Goal: Feedback & Contribution: Contribute content

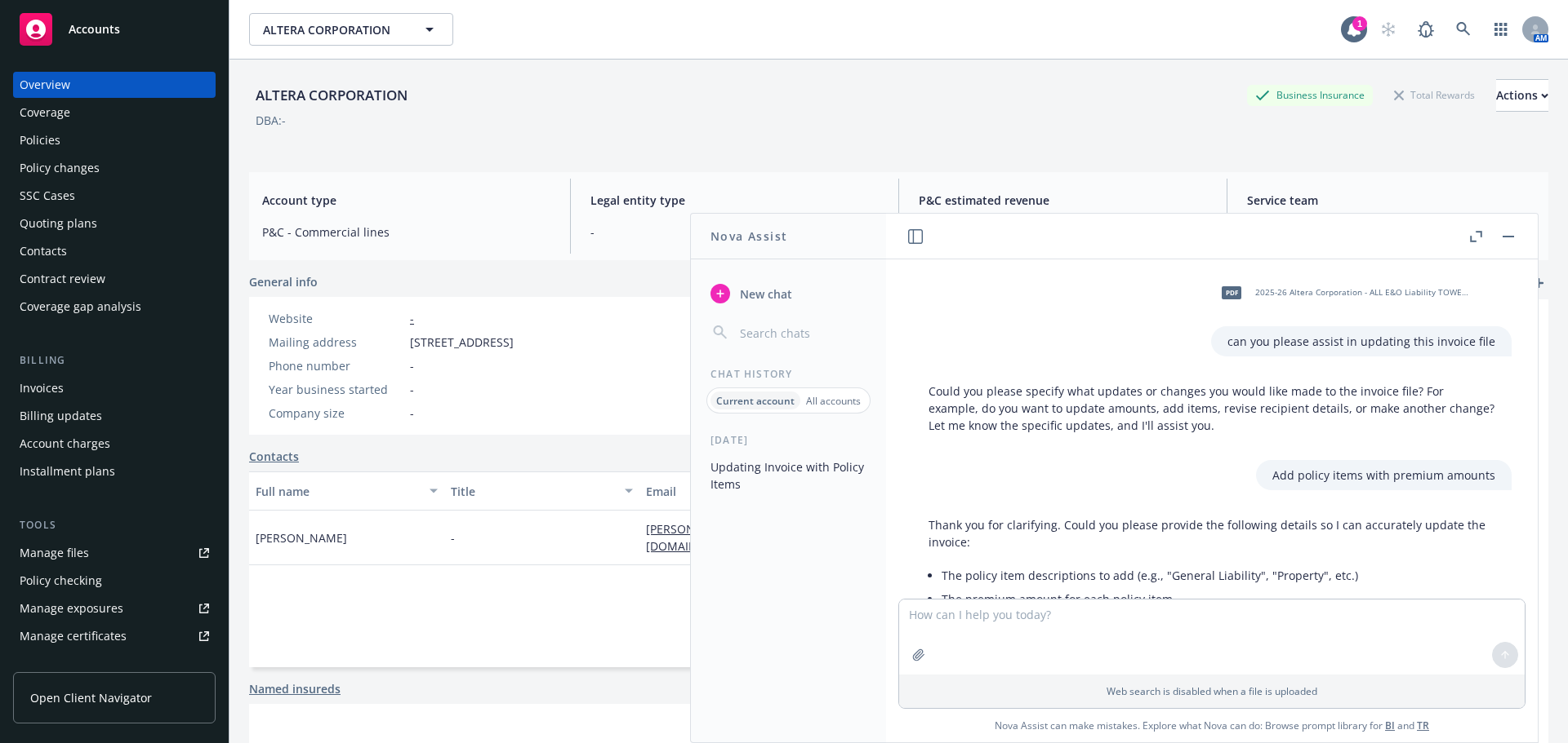
scroll to position [1379, 0]
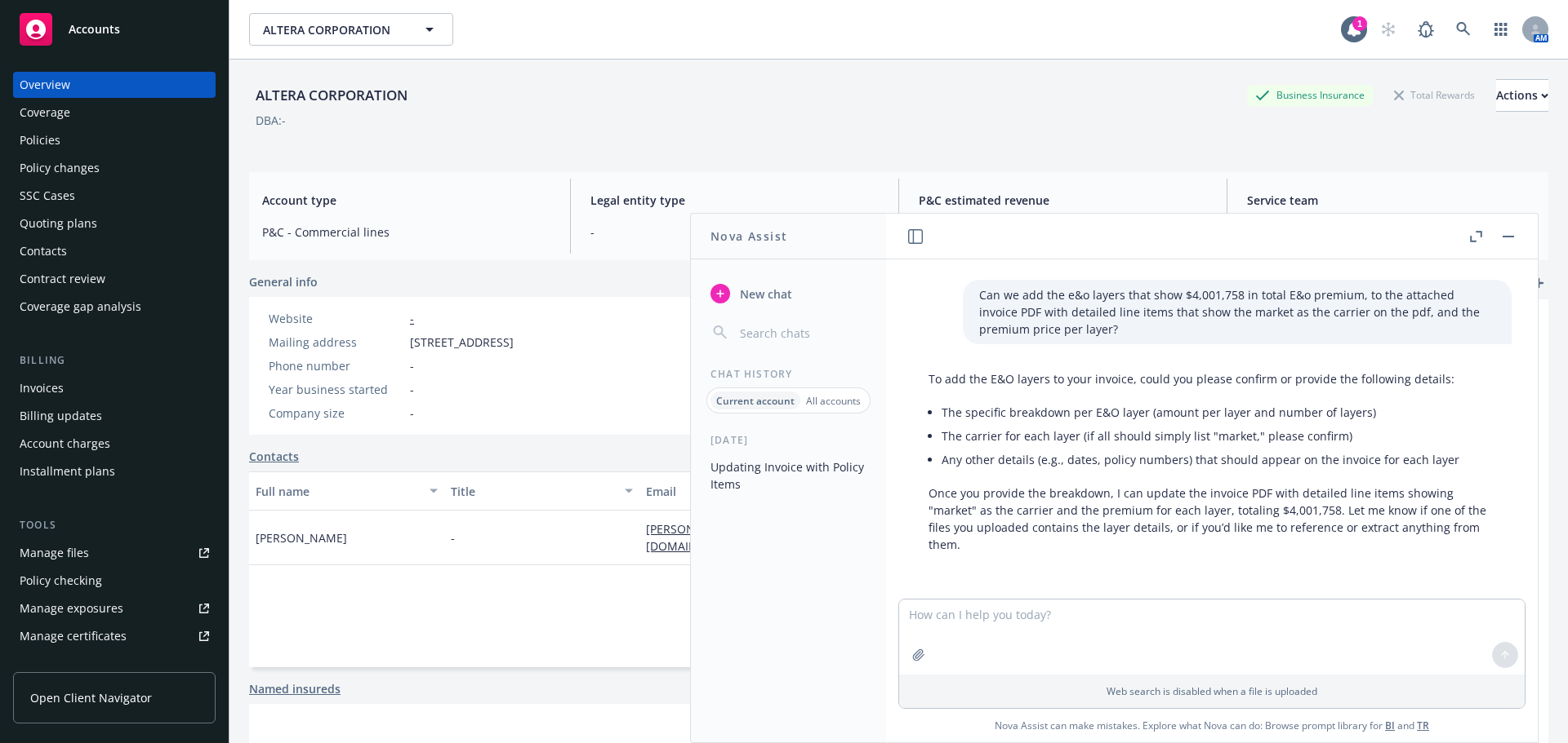
click at [1493, 153] on div "ALTERA CORPORATION Business Insurance Total Rewards Actions DBA: -" at bounding box center [899, 109] width 1299 height 99
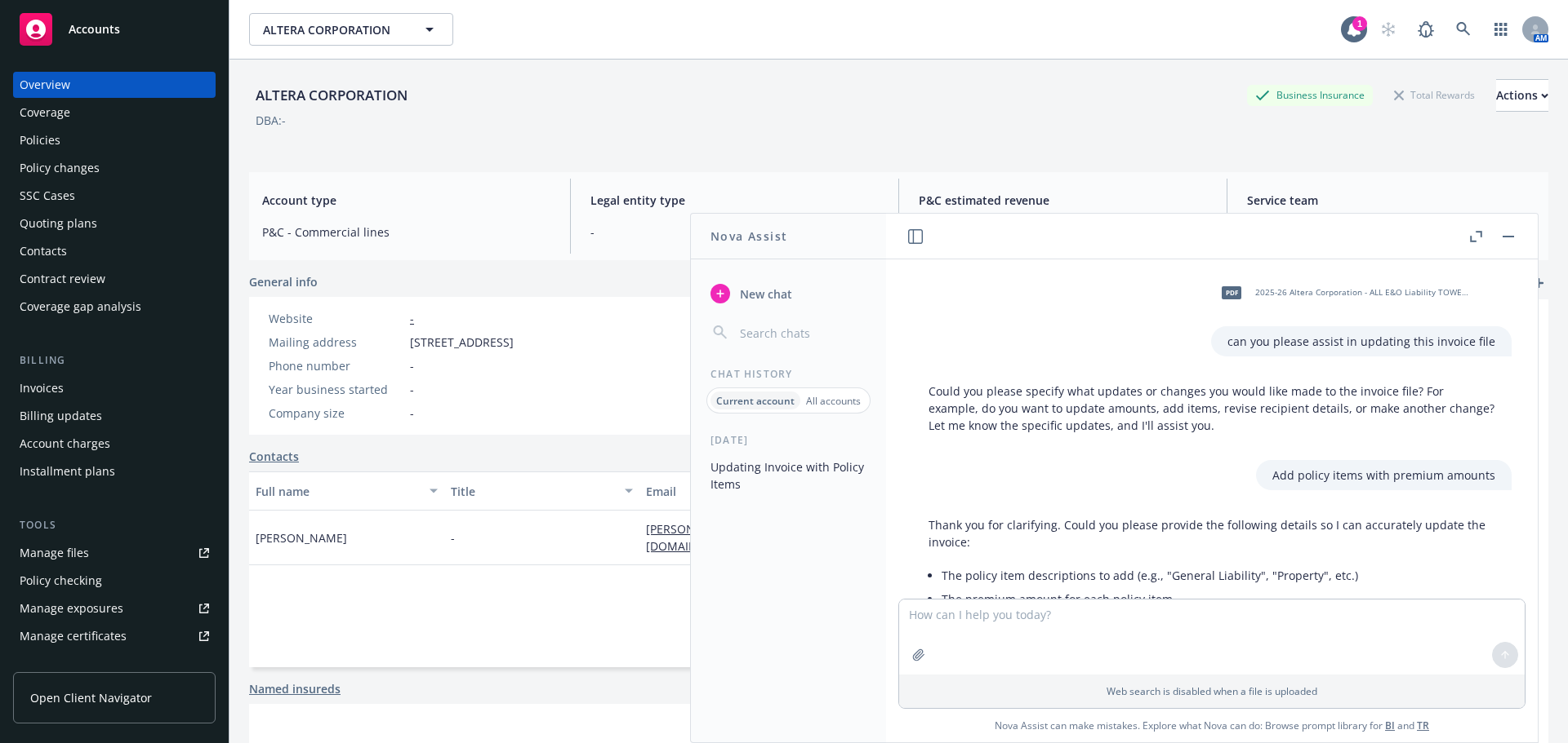
scroll to position [1379, 0]
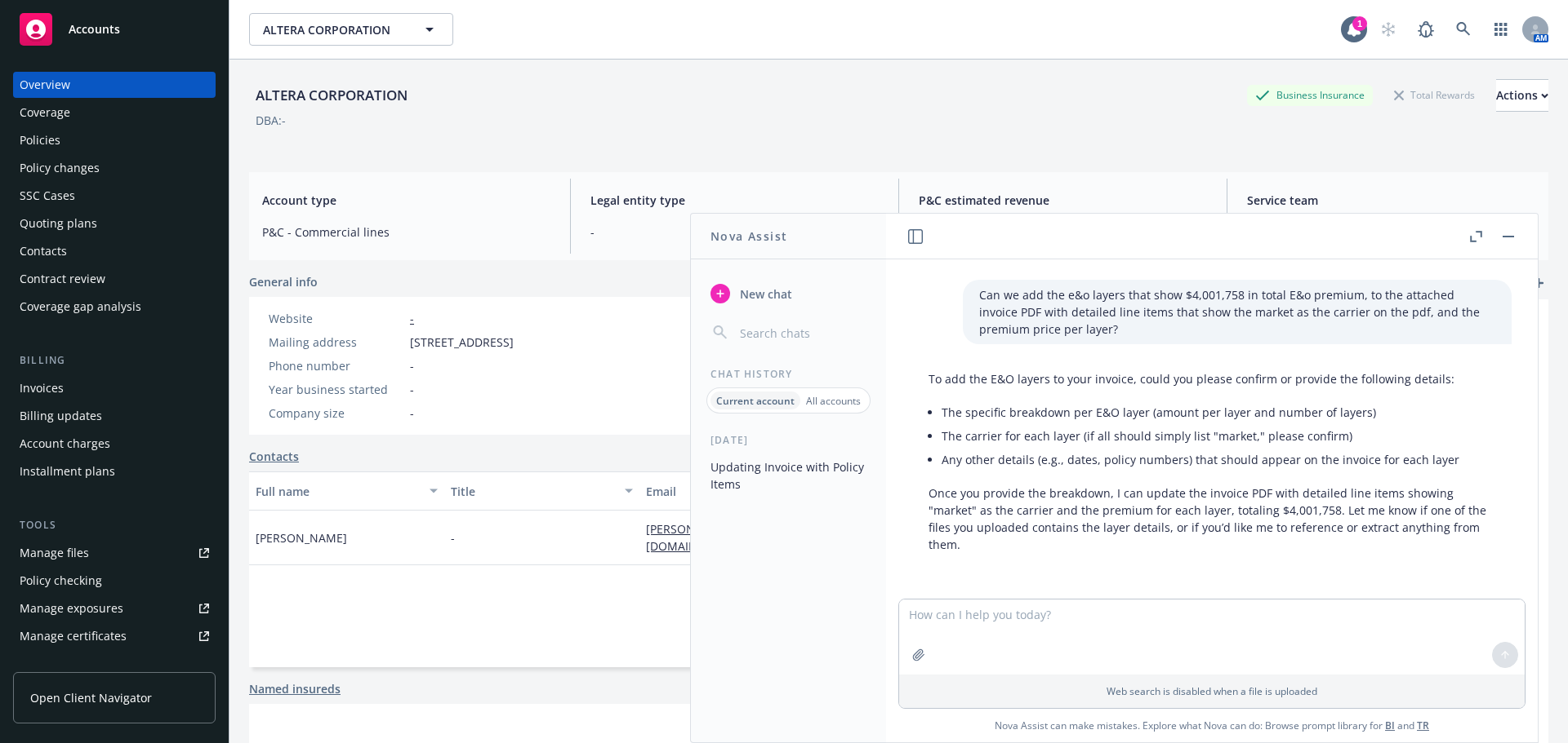
click at [117, 549] on link "Manage files" at bounding box center [115, 554] width 203 height 26
click at [1507, 232] on button "button" at bounding box center [1508, 237] width 19 height 19
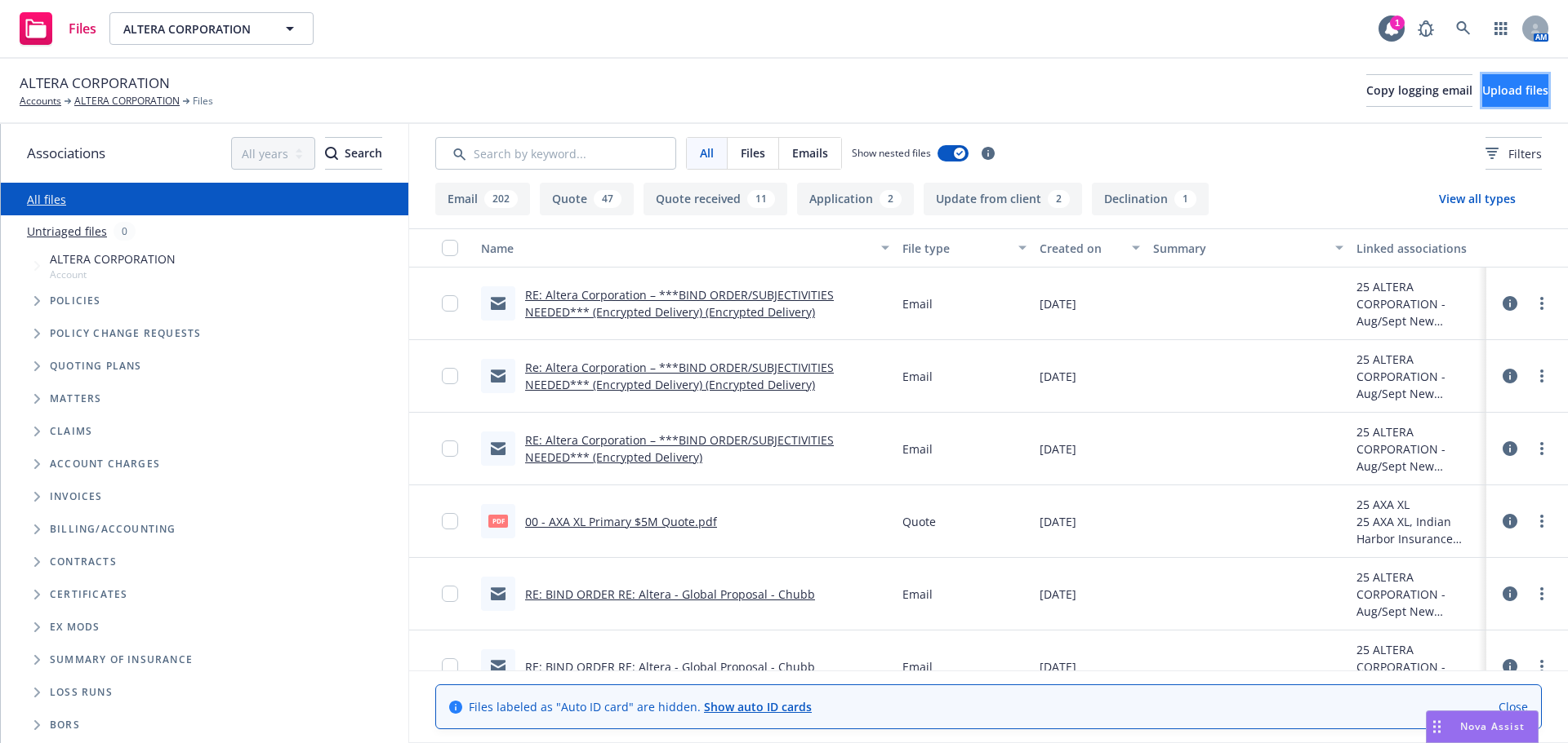
click at [1524, 97] on button "Upload files" at bounding box center [1514, 90] width 66 height 33
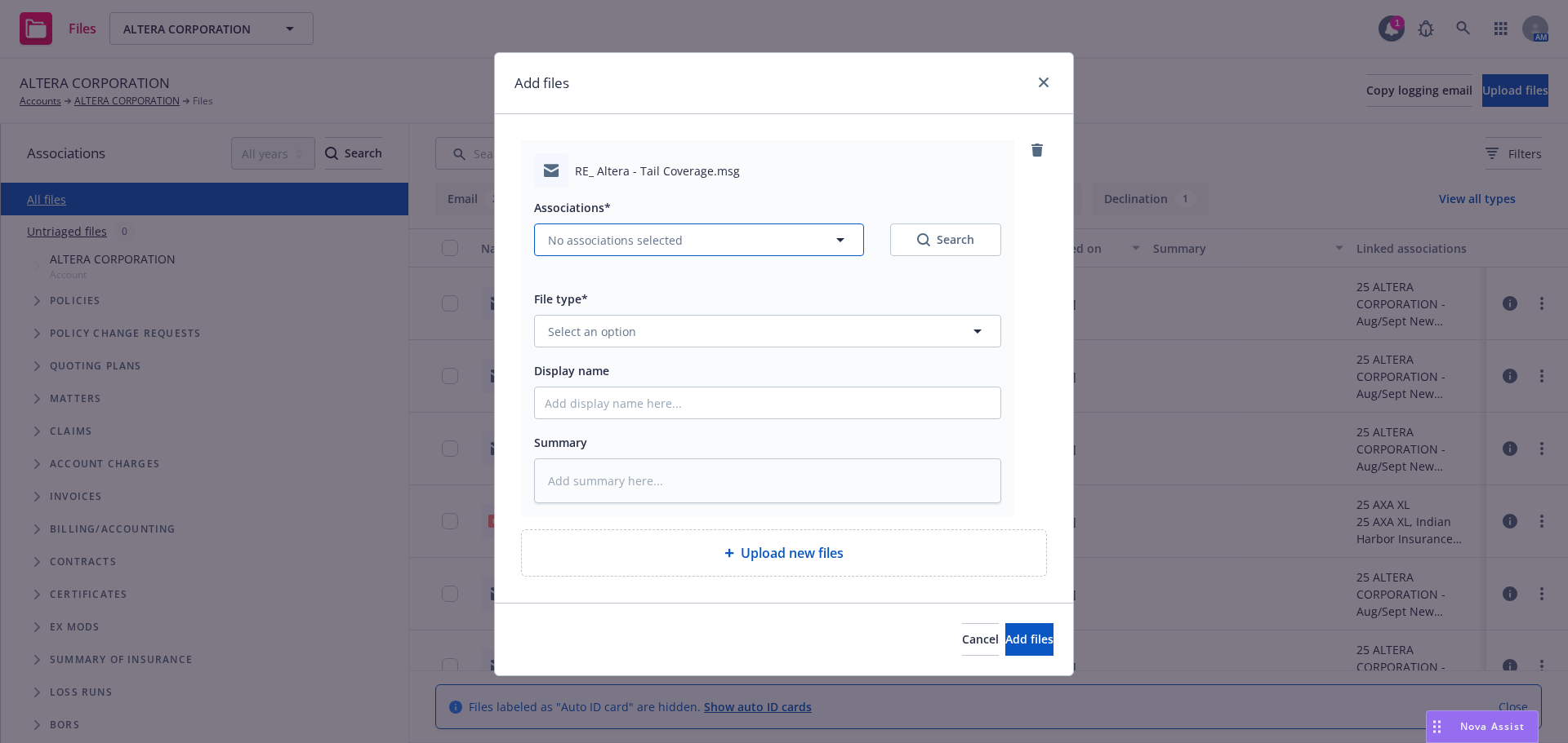
click at [800, 251] on button "No associations selected" at bounding box center [699, 239] width 329 height 33
type textarea "x"
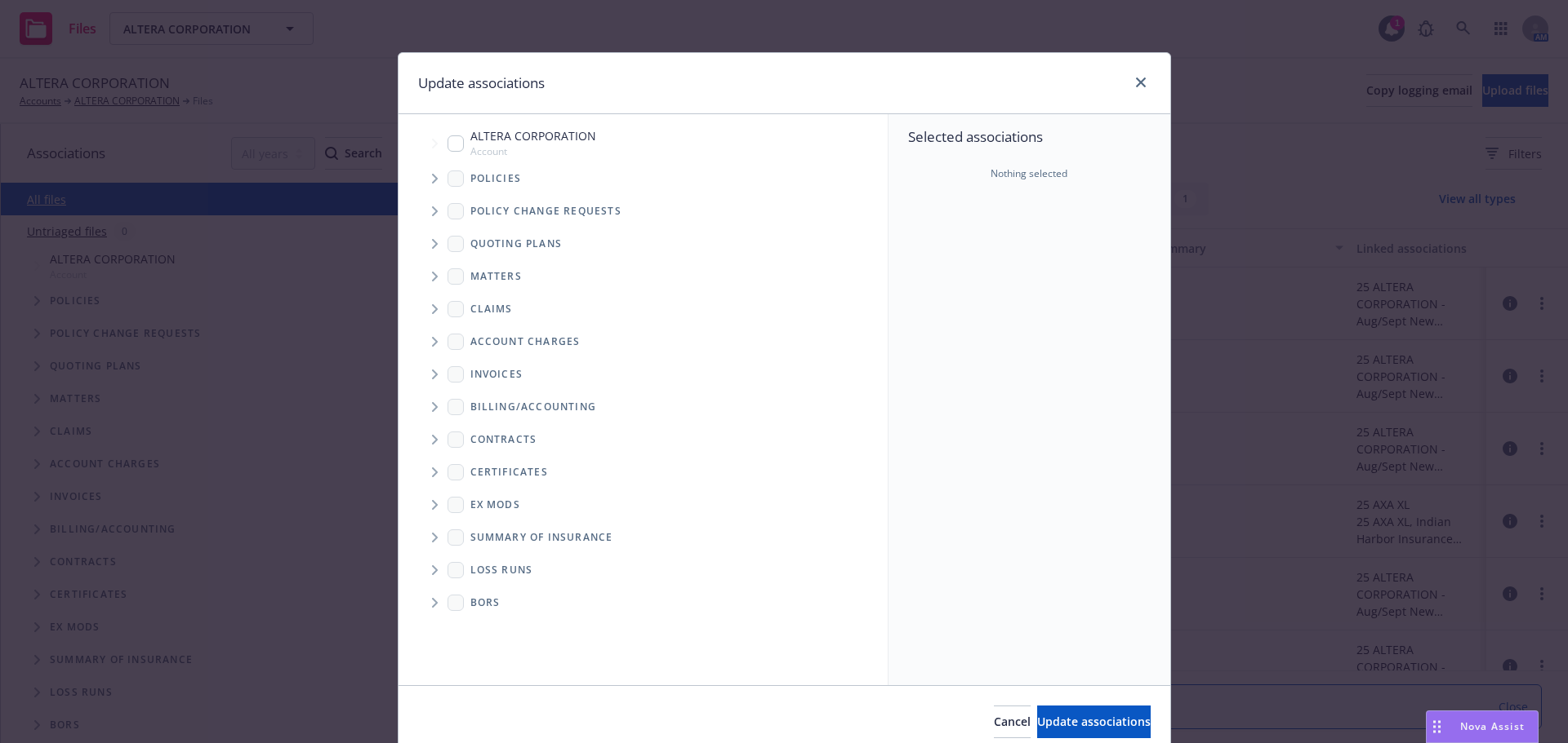
click at [456, 151] on div "ALTERA CORPORATION Account" at bounding box center [521, 143] width 149 height 31
checkbox input "true"
click at [1037, 710] on button "Update associations" at bounding box center [1093, 722] width 114 height 33
type textarea "x"
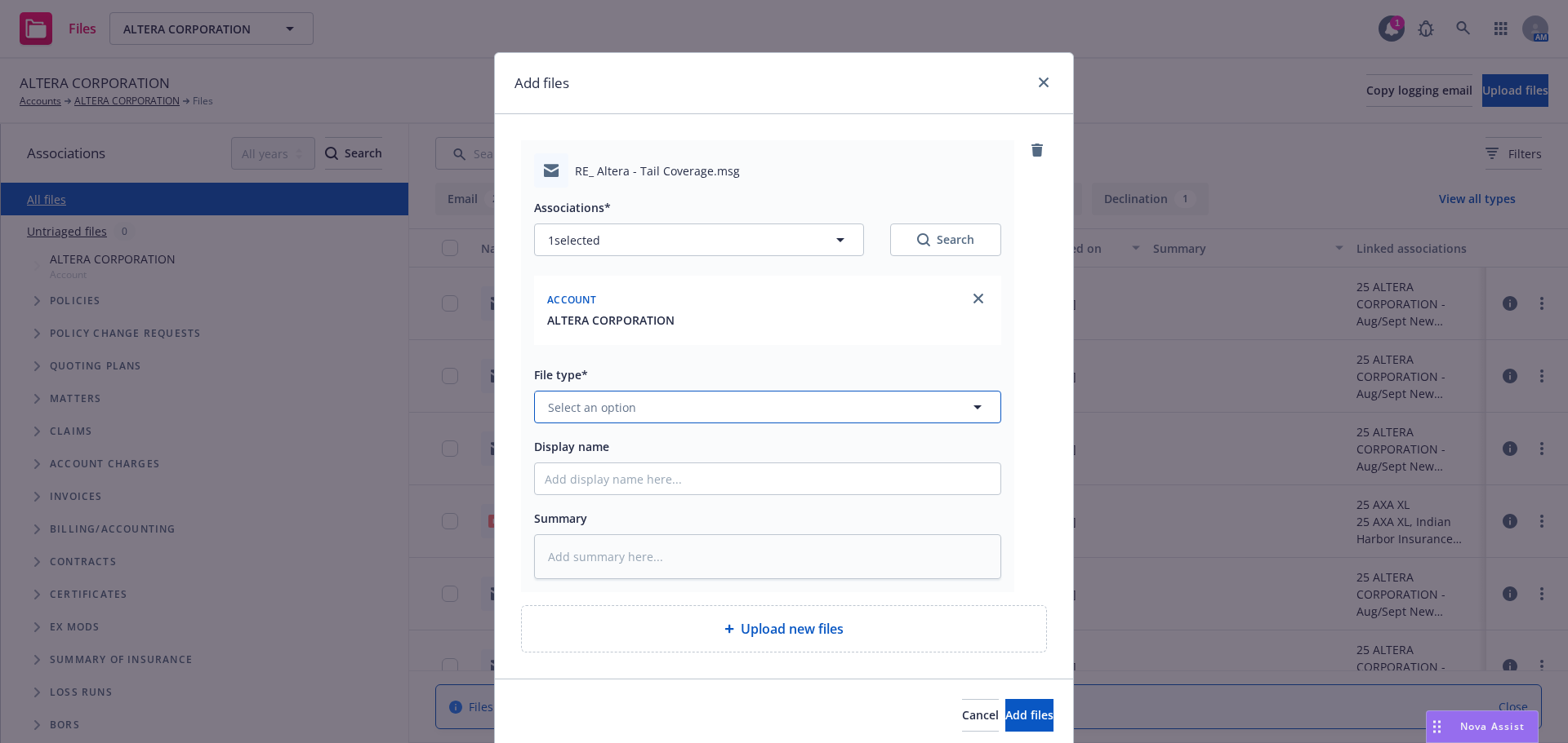
click at [767, 414] on button "Select an option" at bounding box center [767, 407] width 467 height 33
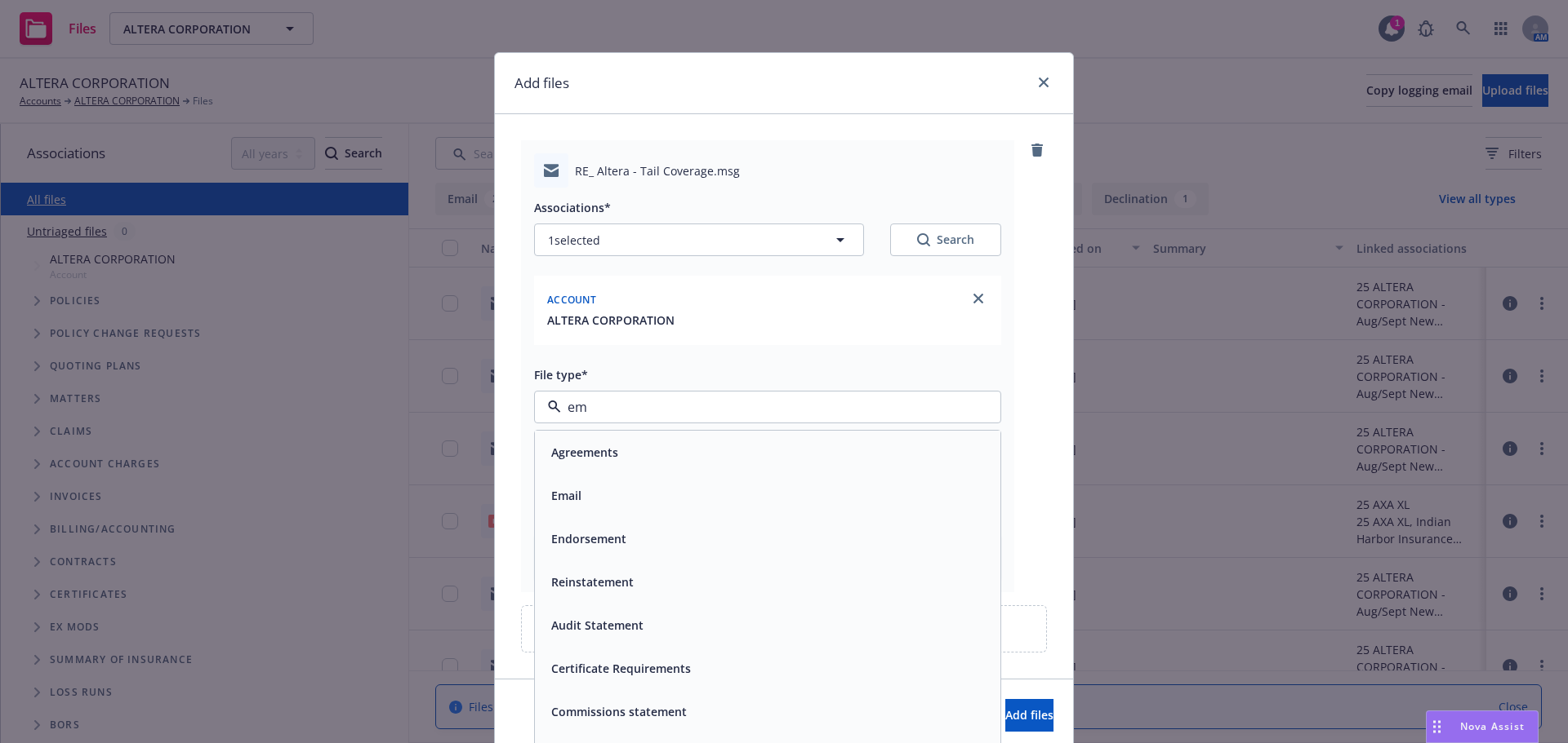
type input "ema"
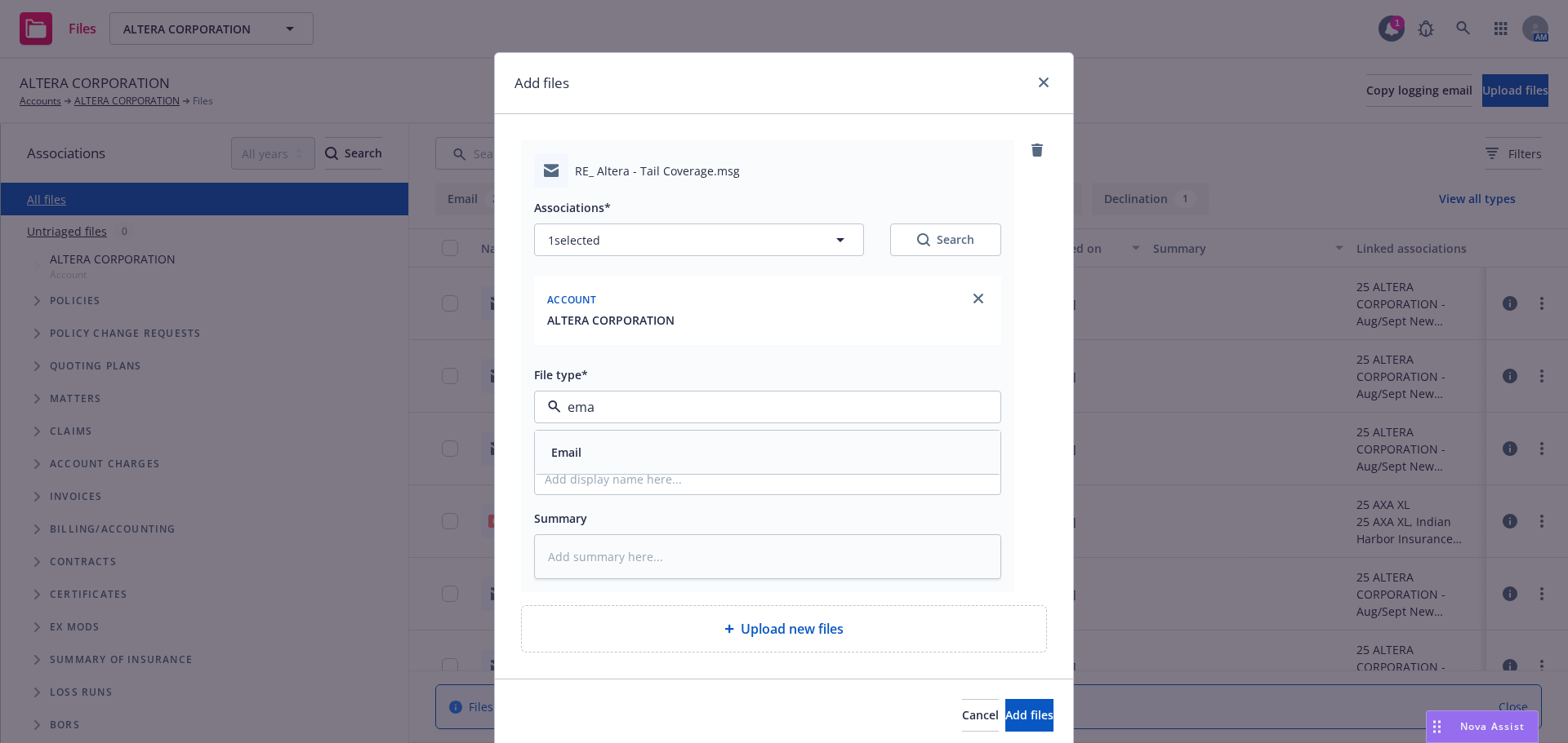
click at [725, 460] on div "Email" at bounding box center [767, 452] width 446 height 24
click at [703, 473] on input "Display name" at bounding box center [767, 479] width 465 height 31
type textarea "x"
type input "E"
type textarea "x"
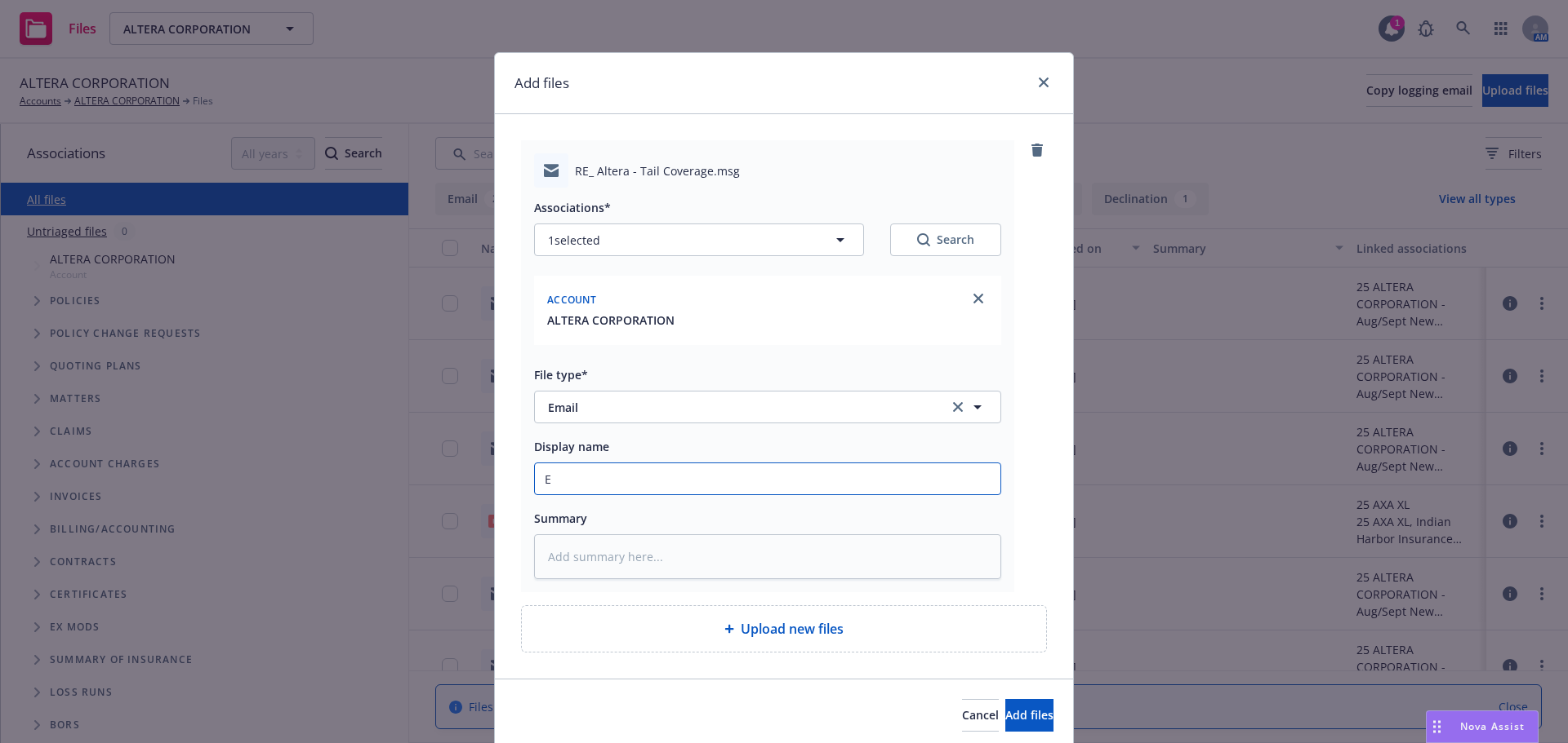
type input "E&"
type textarea "x"
type input "E&o"
type textarea "x"
type input "E&"
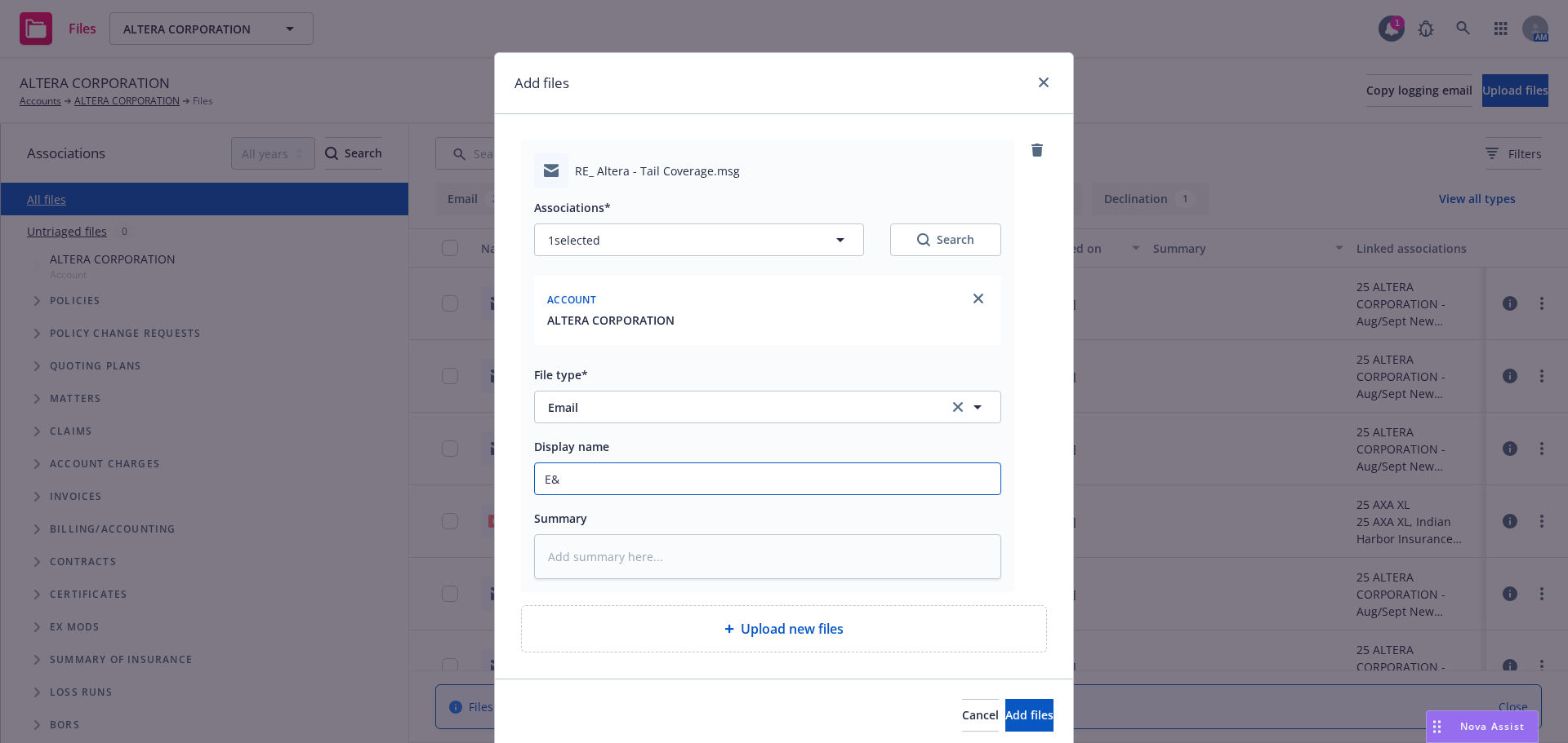
type textarea "x"
type input "E&O"
type textarea "x"
type input "E&O.C"
type textarea "x"
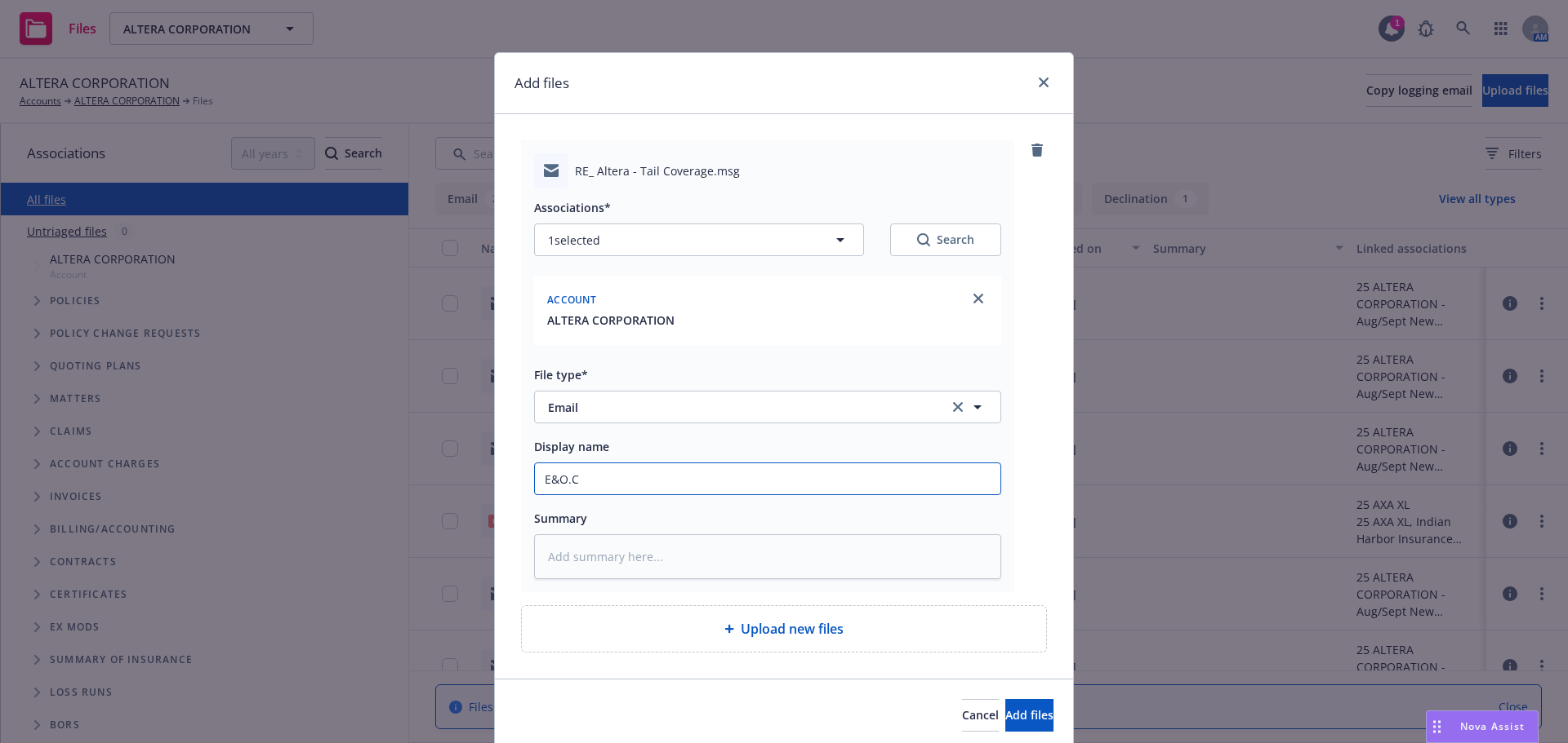
type input "E&O.Cy"
type textarea "x"
type input "E&O.C"
type textarea "x"
type input "E&O."
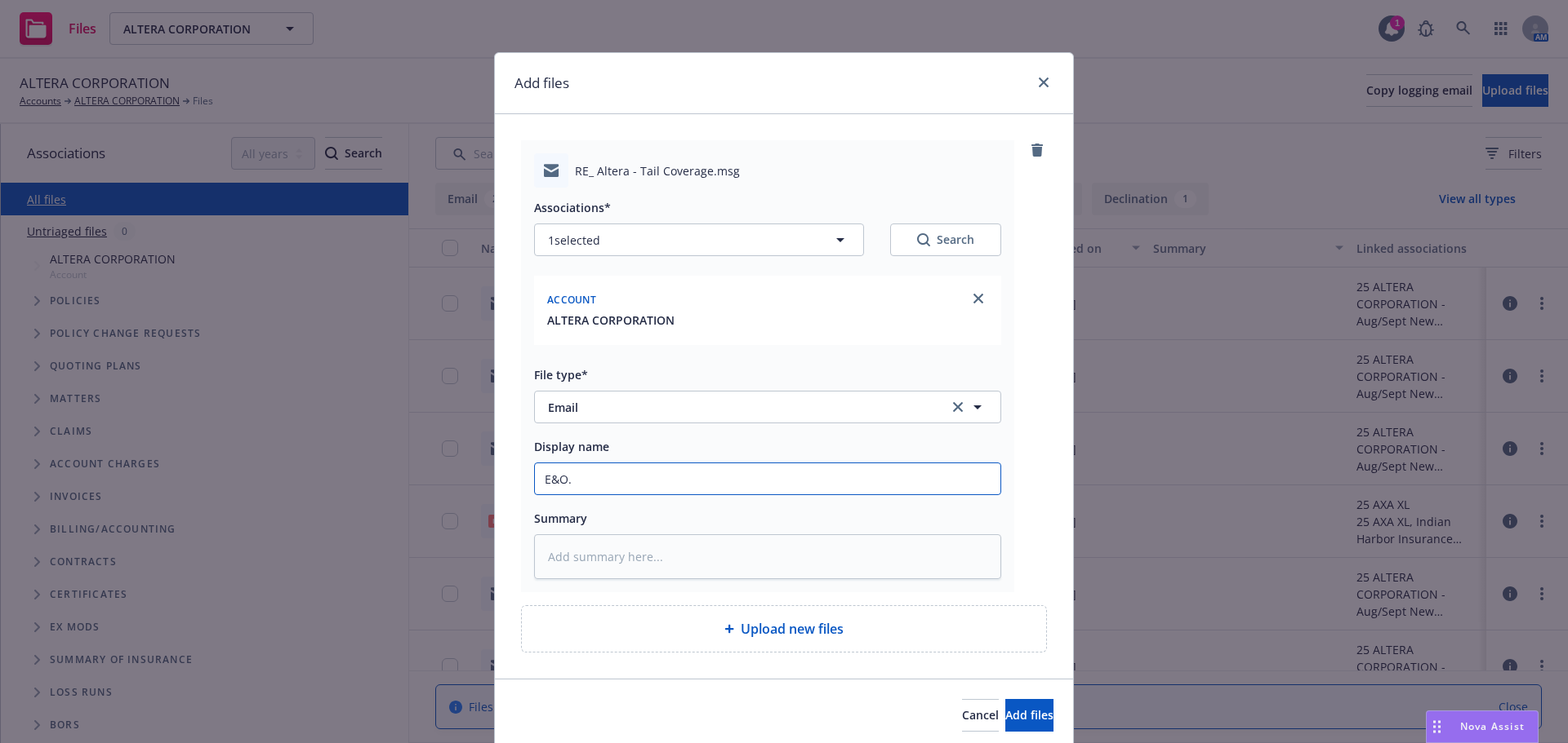
type textarea "x"
type input "E&O"
type textarea "x"
type input "E&O/"
type textarea "x"
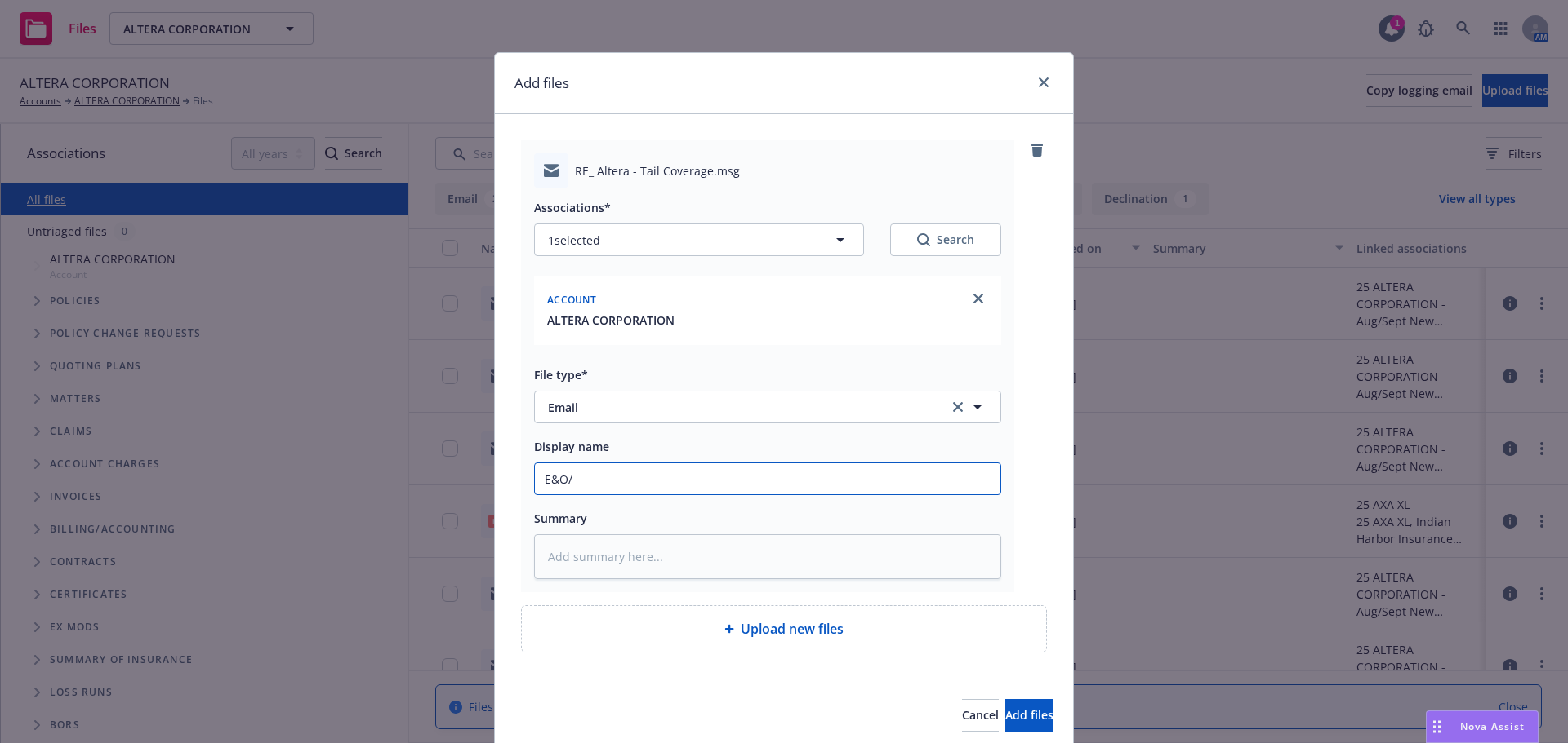
type input "E&O/C"
type textarea "x"
type input "E&O/Cy"
type textarea "x"
type input "E&O/Cyb"
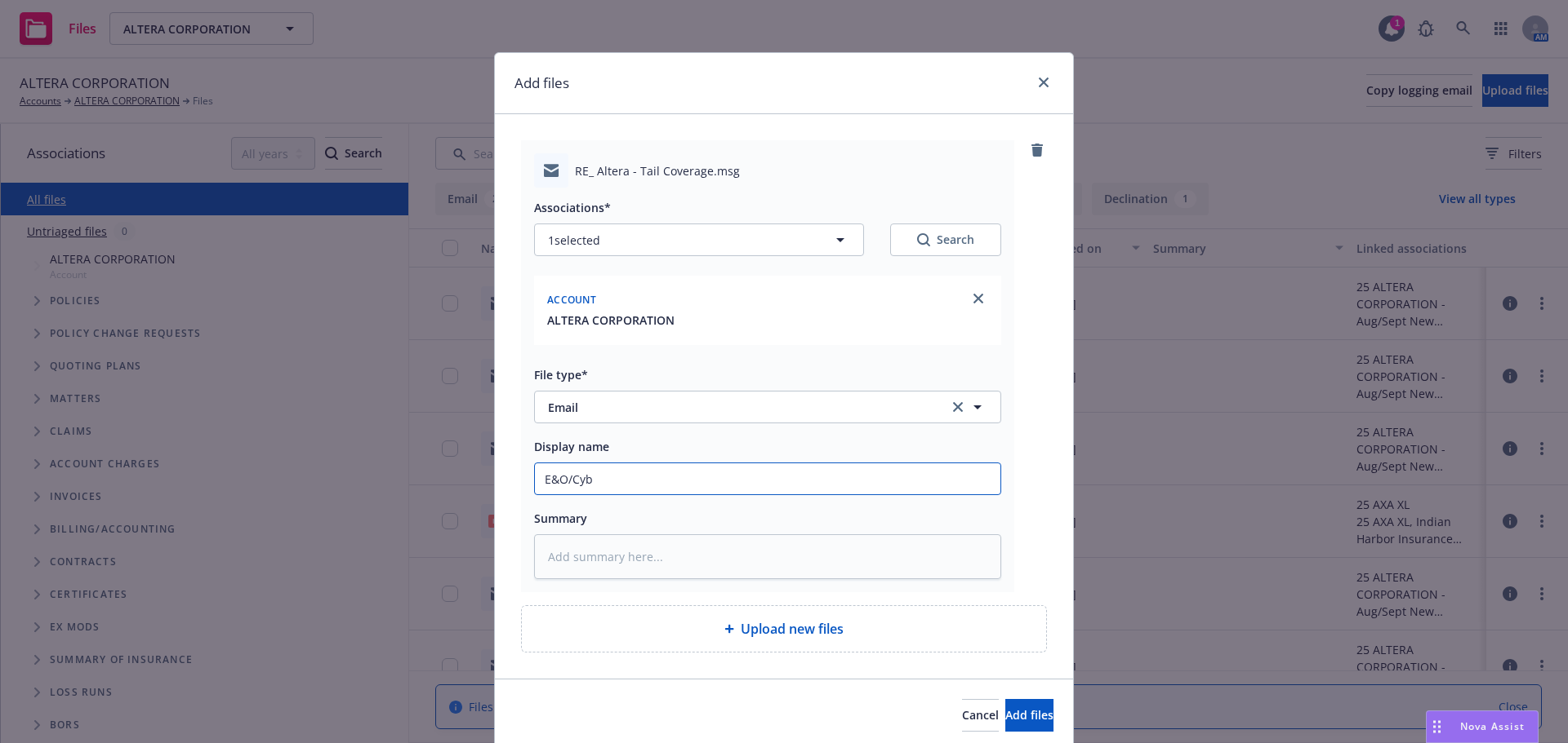
type textarea "x"
type input "E&O/Cyber"
type textarea "x"
type input "E&O/Cyber"
type textarea "x"
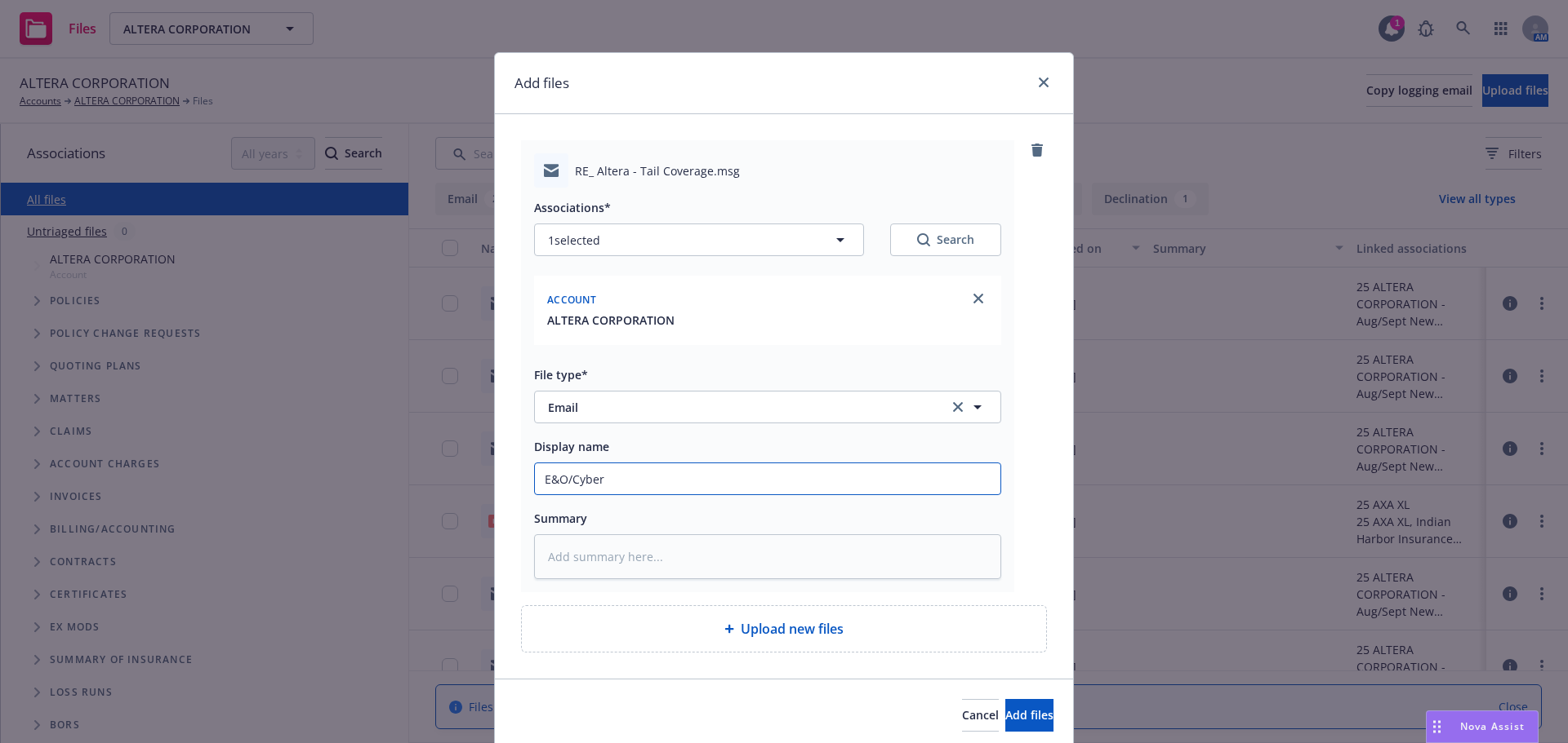
type input "E&O/Cyber &"
type textarea "x"
type input "E&O/Cyber &"
type textarea "x"
type input "E&O/Cyber & M"
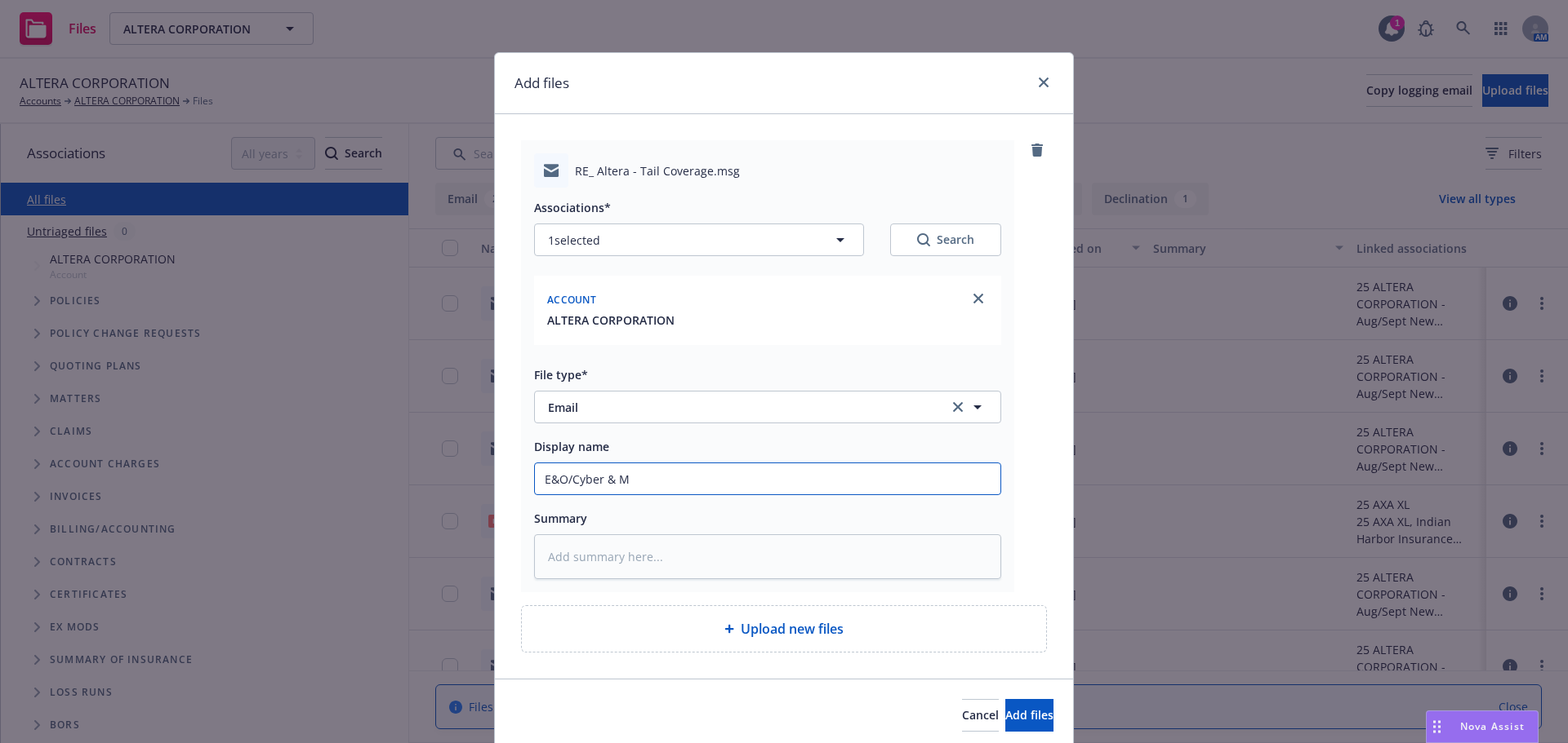
type textarea "x"
type input "E&O/Cyber & ML"
type textarea "x"
type input "E&O/Cyber & ML"
type textarea "x"
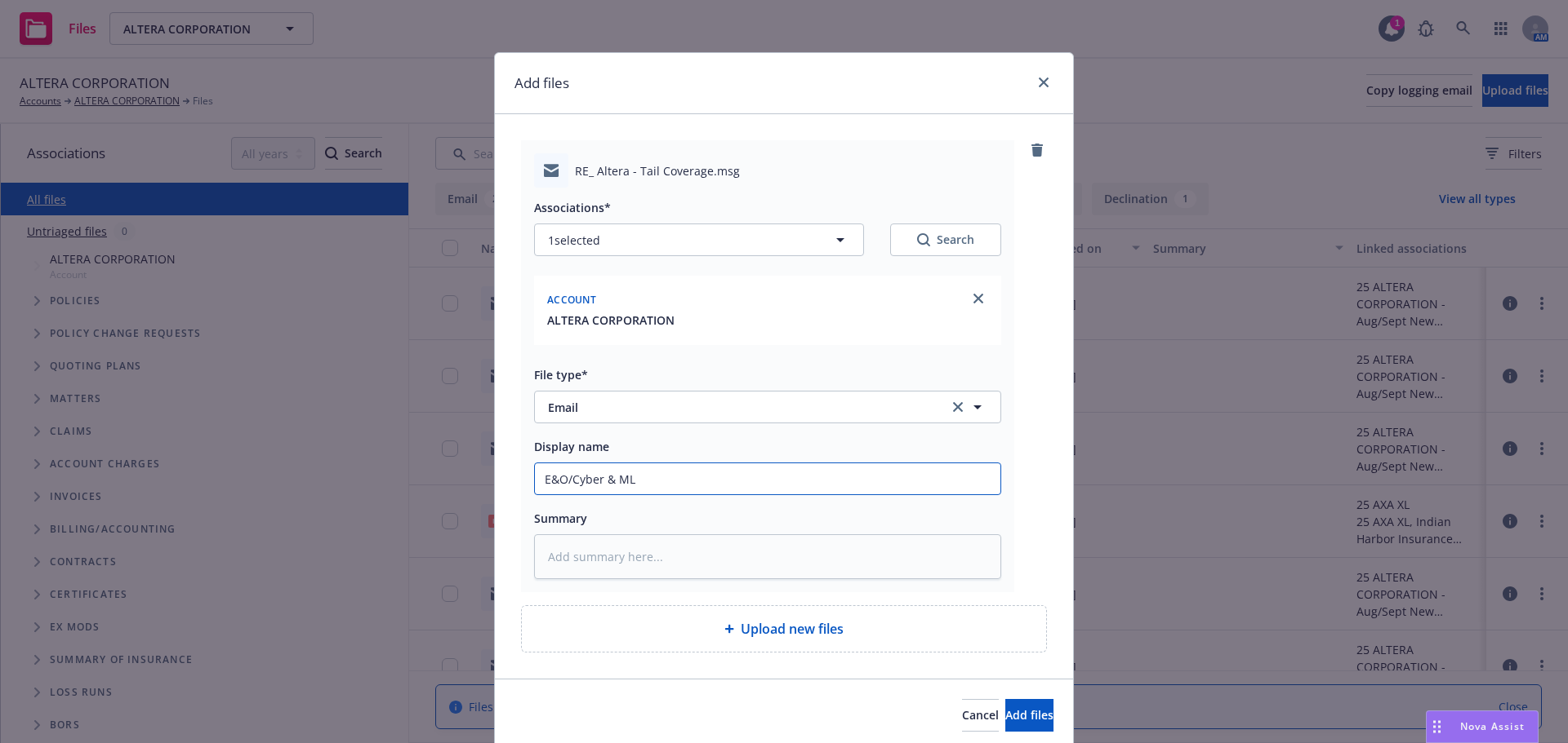
type input "E&O/Cyber & ML i"
type textarea "x"
type input "E&O/Cyber & ML in"
type textarea "x"
type input "E&O/Cyber & ML invo"
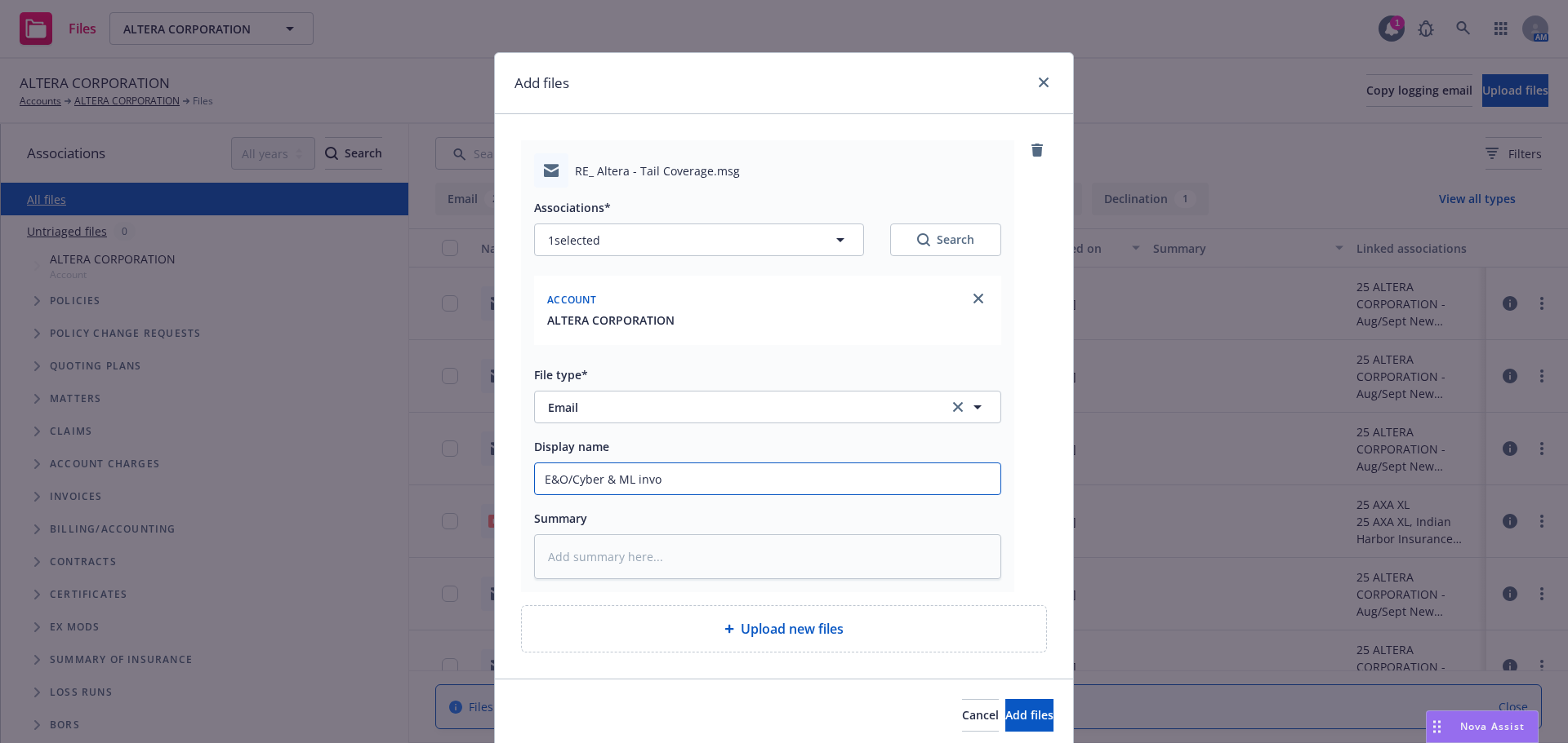
type textarea "x"
type input "E&O/Cyber & ML invoi"
type textarea "x"
type input "E&O/Cyber & ML invoice"
type textarea "x"
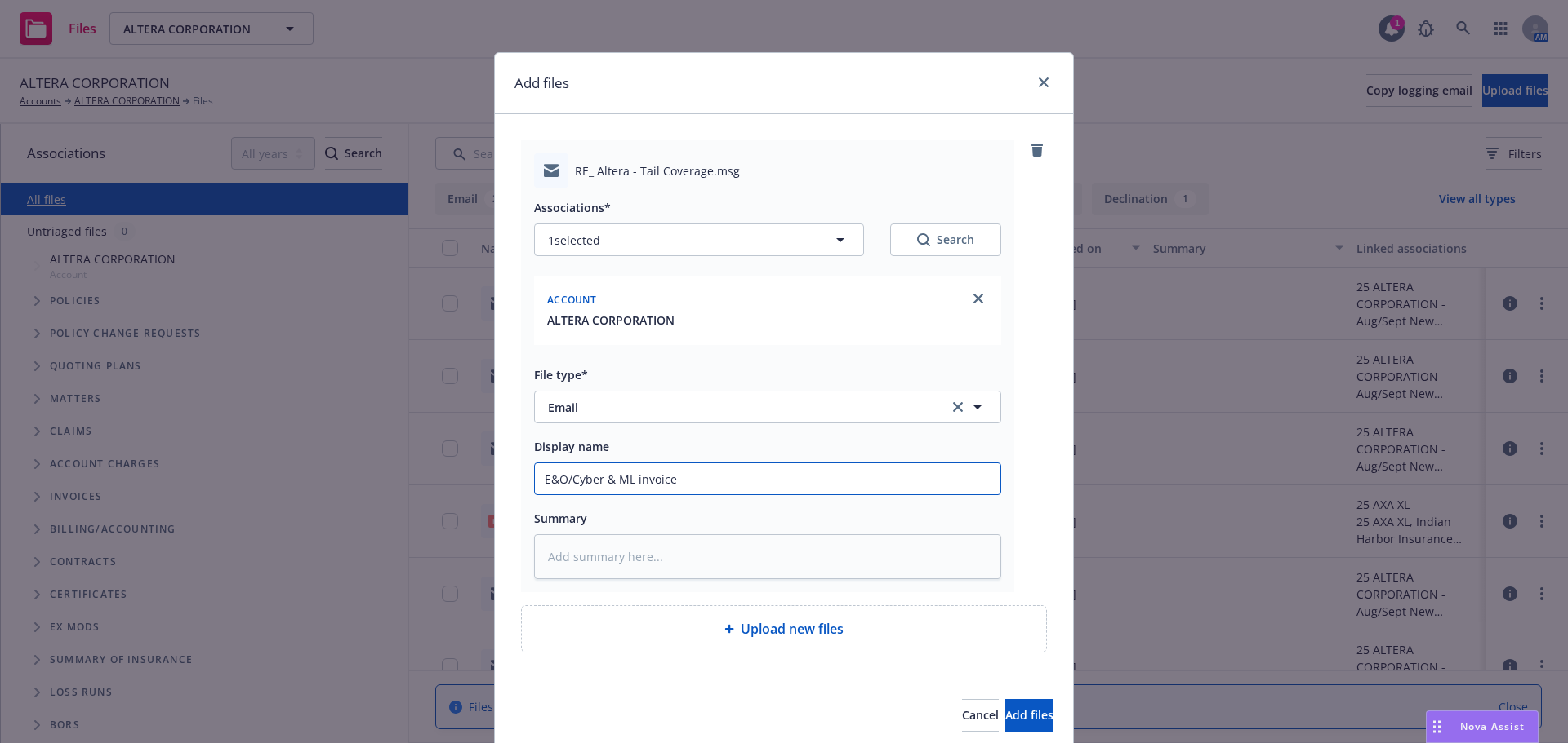
type input "E&O/Cyber & ML invoices"
type textarea "x"
type input "E&O/Cyber & ML invoices"
type textarea "x"
type input "E&O/Cyber & ML invoices t"
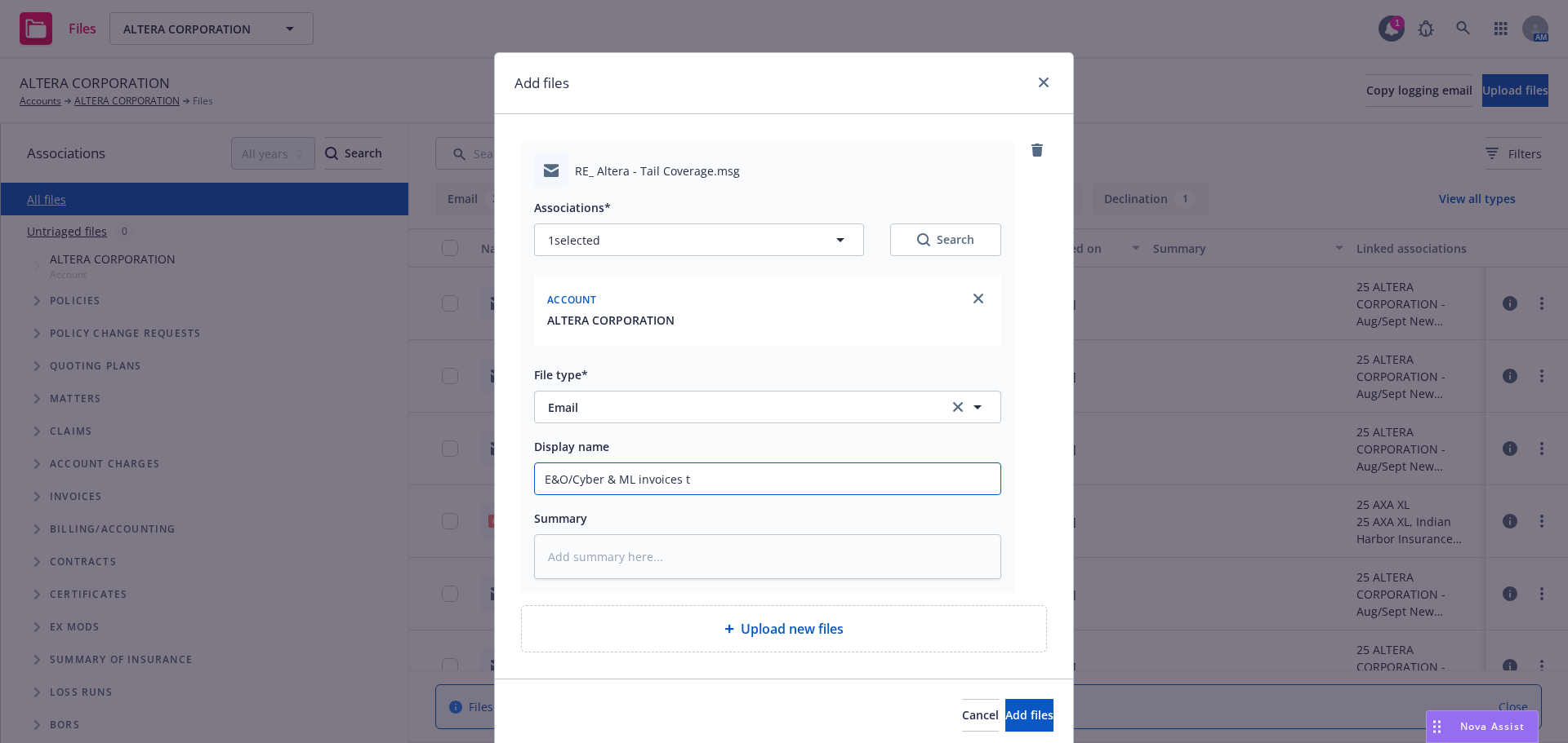
type textarea "x"
type input "E&O/Cyber & ML invoices to"
type textarea "x"
type input "E&O/Cyber & ML invoices to I"
type textarea "x"
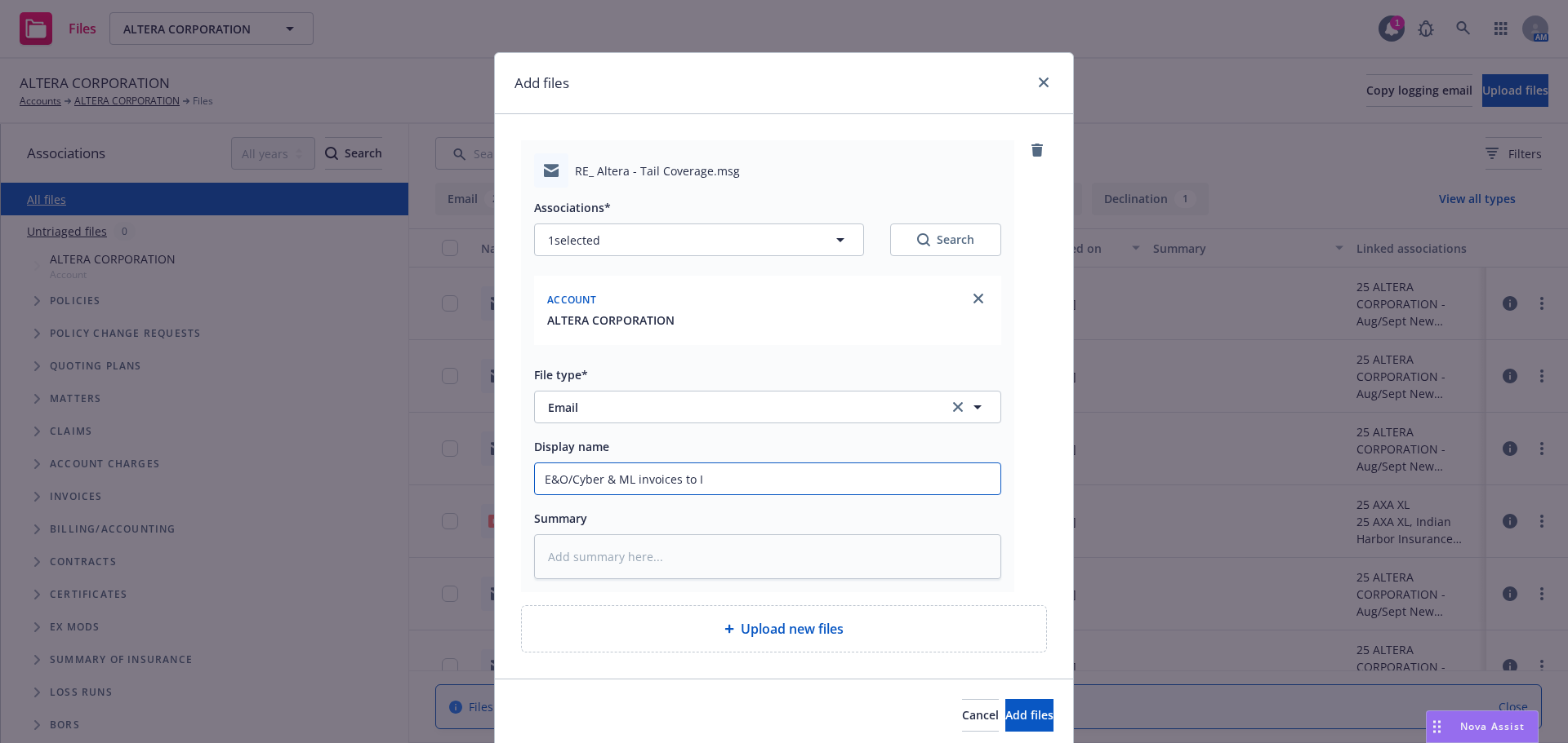
type input "E&O/Cyber & ML invoices to In"
type textarea "x"
type input "E&O/Cyber & ML invoices to Int"
type textarea "x"
type input "E&O/Cyber & ML invoices to Inte"
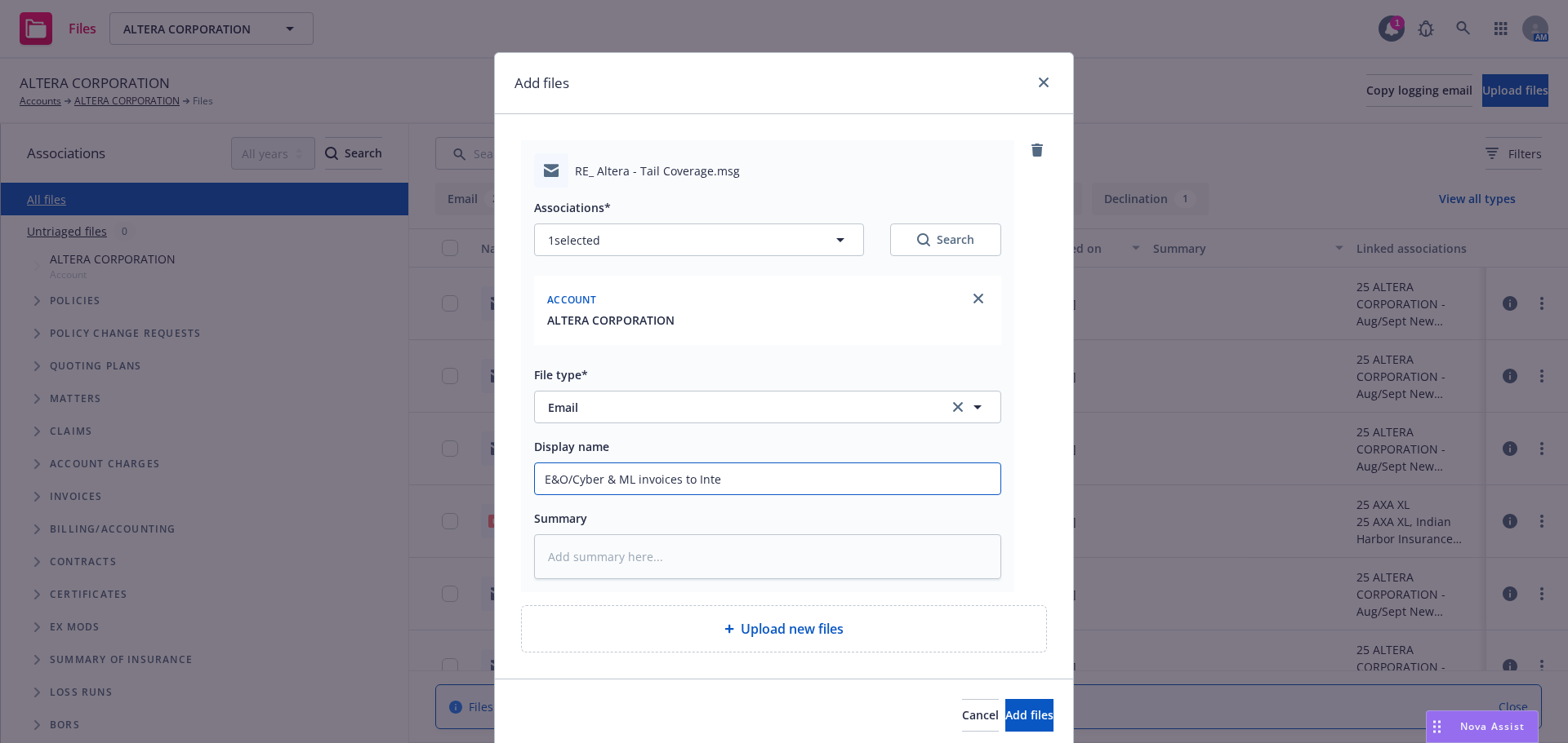
type textarea "x"
type input "E&O/Cyber & ML invoices to Intel"
type textarea "x"
type input "E&O/Cyber & ML invoices to Intel"
type textarea "x"
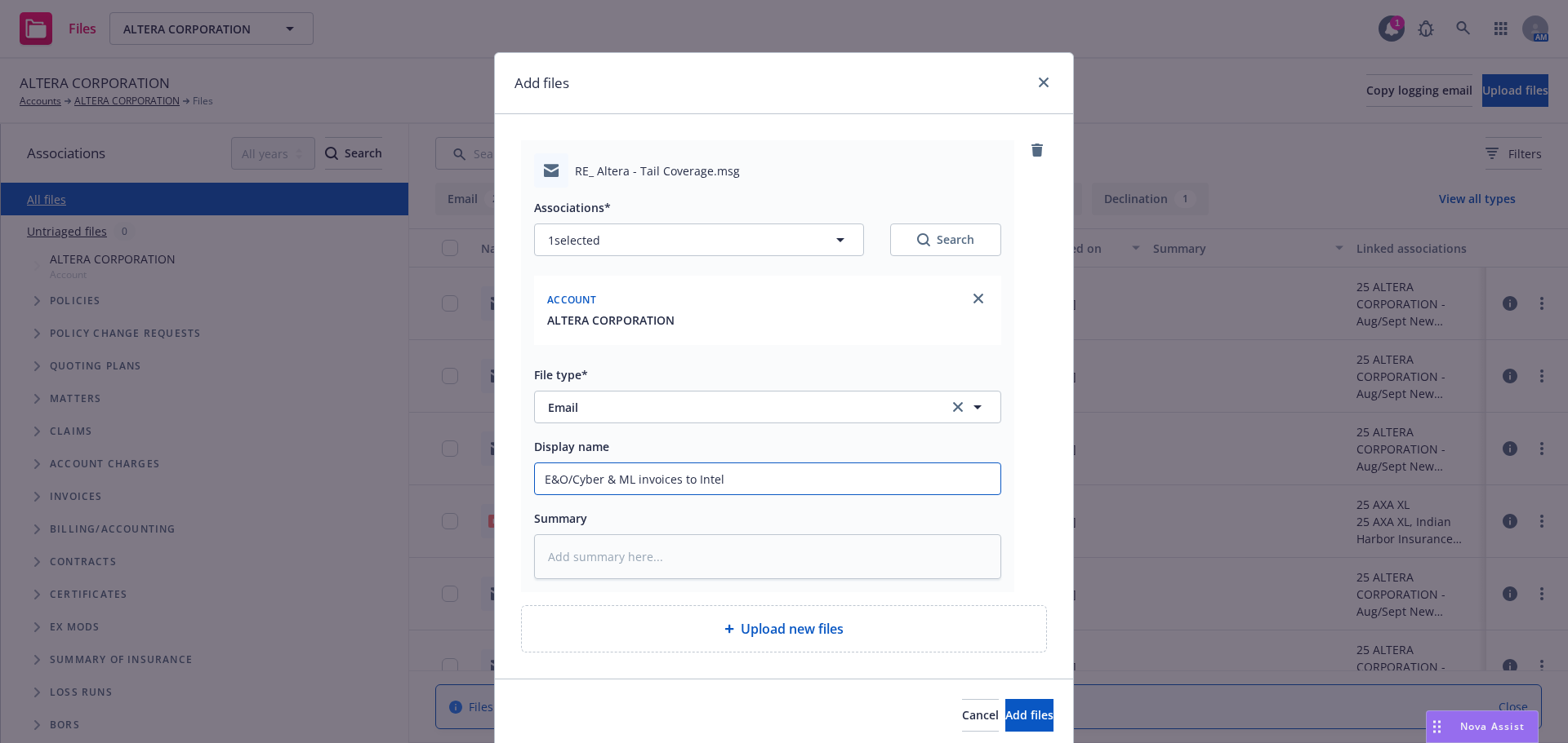
type input "E&O/Cyber & ML invoices to Intel A"
type textarea "x"
type input "E&O/Cyber & ML invoices to Intel T"
type textarea "x"
type input "E&O/Cyber & ML invoices to Intel Te"
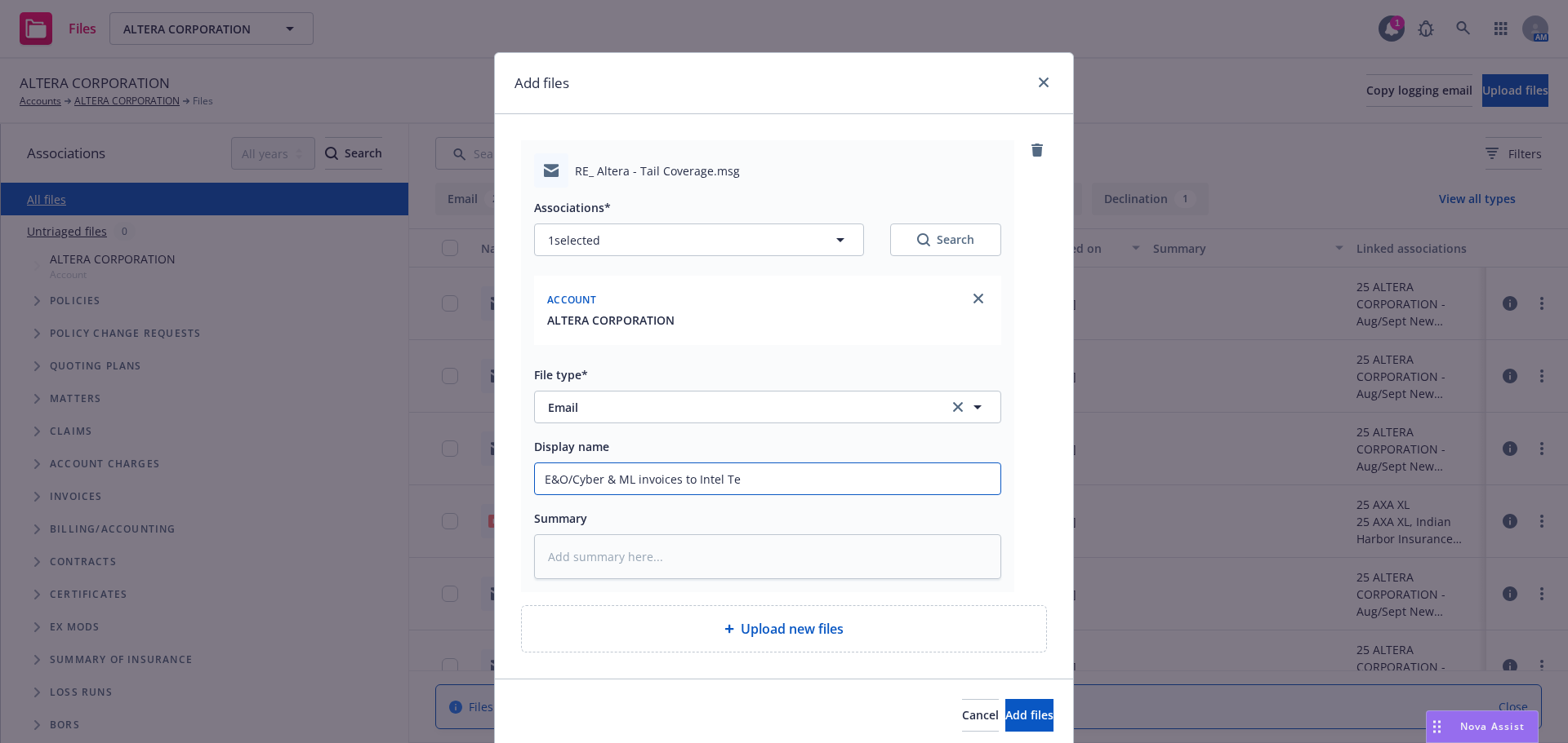
type textarea "x"
type input "E&O/Cyber & ML invoices to Intel Team"
type textarea "x"
type input "E&O/Cyber & ML invoices to Intel Team"
type textarea "x"
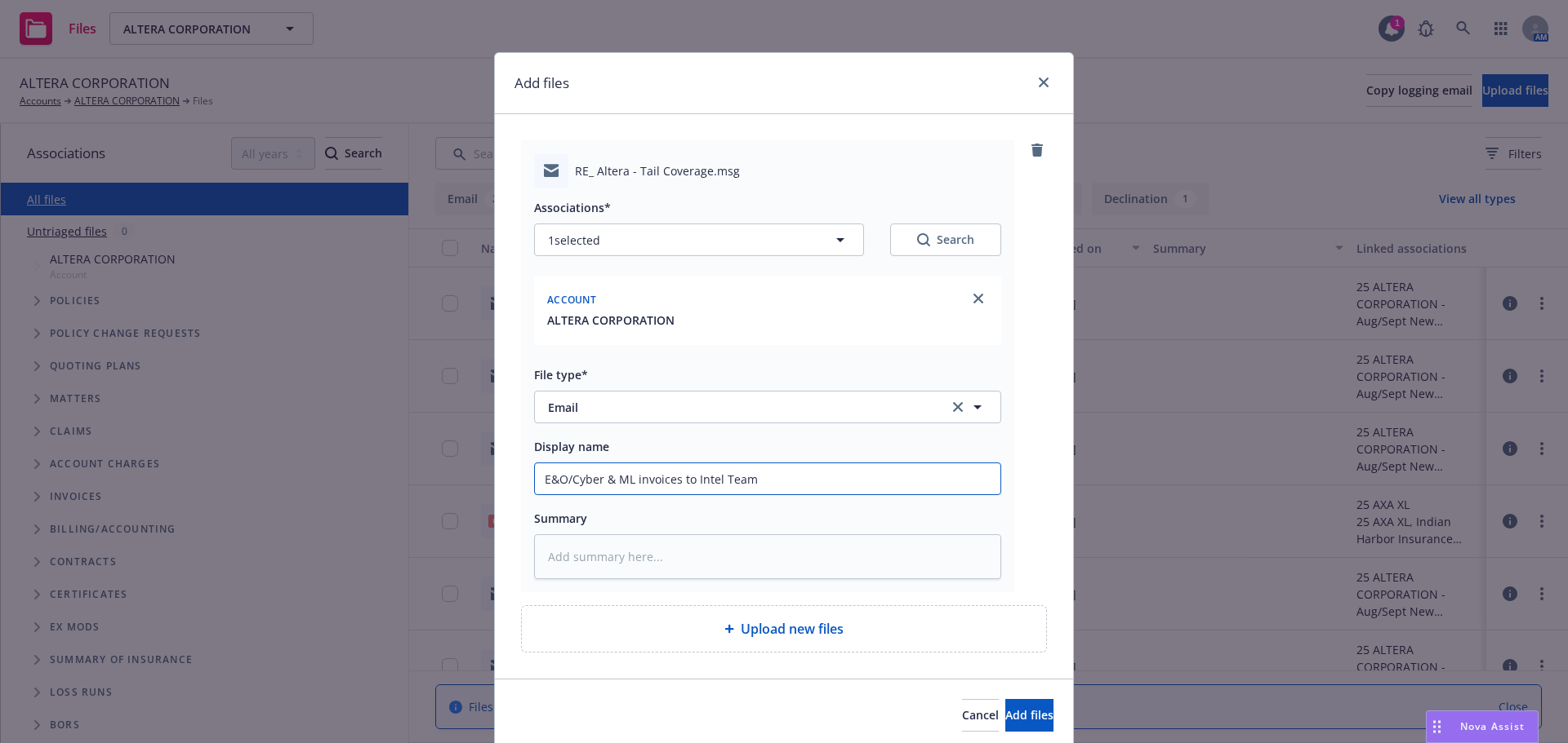
type input "E&O/Cyber & ML invoices to Intel Team ("
type textarea "x"
type input "E&O/Cyber & ML invoices to Intel Team (A"
type textarea "x"
type input "E&O/Cyber & ML invoices to Intel Team (Al"
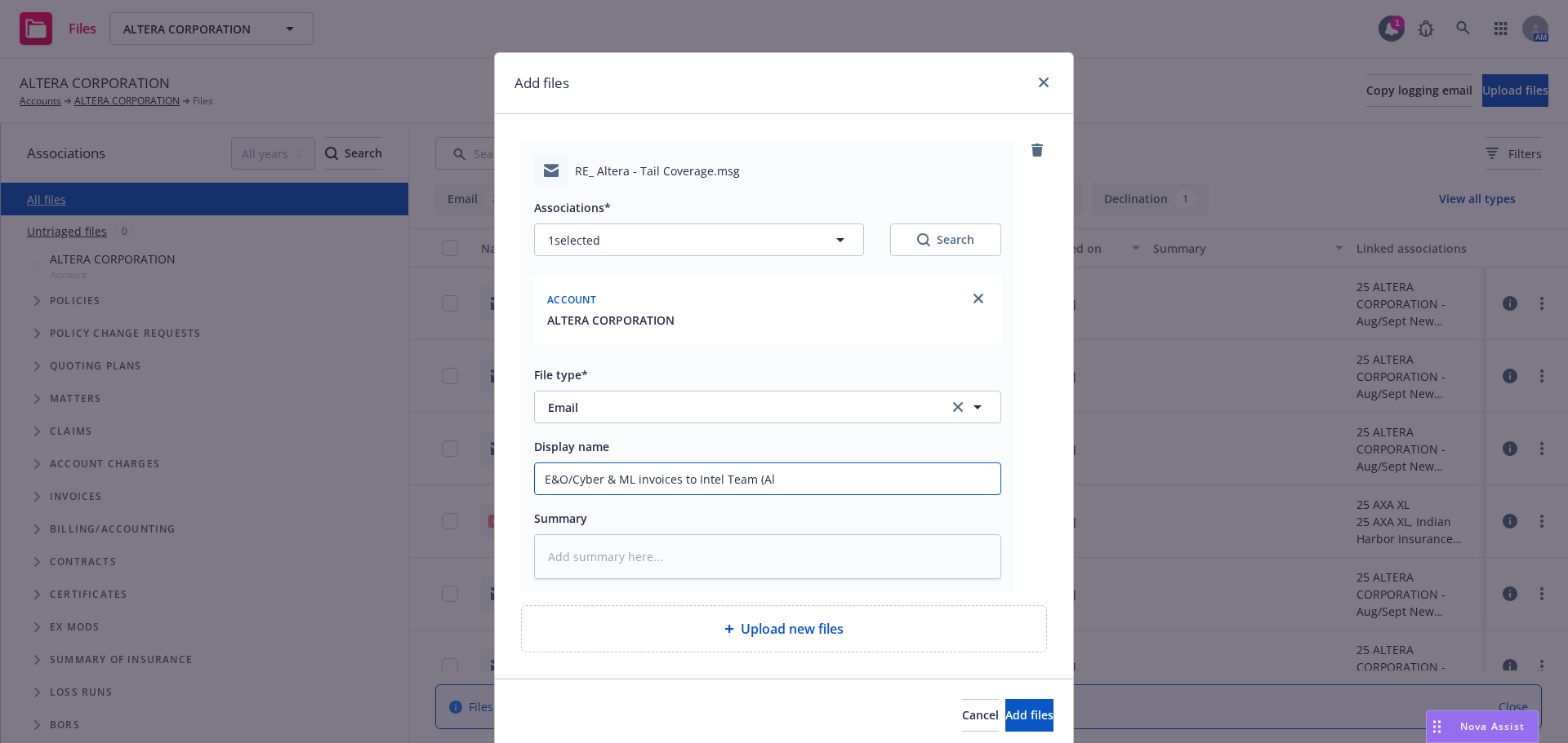
type textarea "x"
type input "E&O/Cyber & ML invoices to Intel Team (Alt"
type textarea "x"
type input "E&O/Cyber & ML invoices to Intel Team (Alte"
type textarea "x"
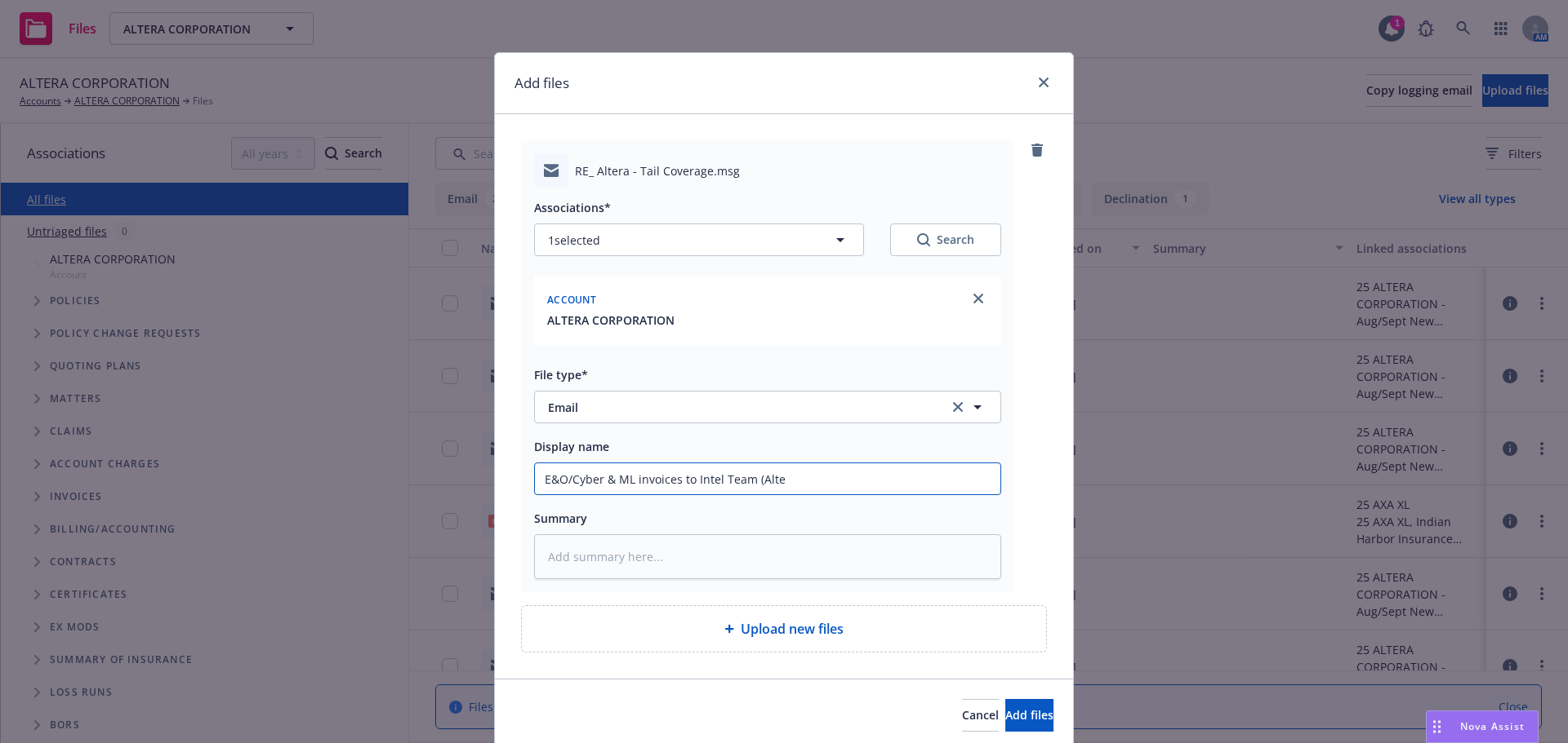
type input "E&O/Cyber & ML invoices to Intel Team (Alter"
type textarea "x"
type input "E&O/Cyber & ML invoices to Intel Team (Altera"
type textarea "x"
type input "E&O/Cyber & ML invoices to Intel Team (Altera)"
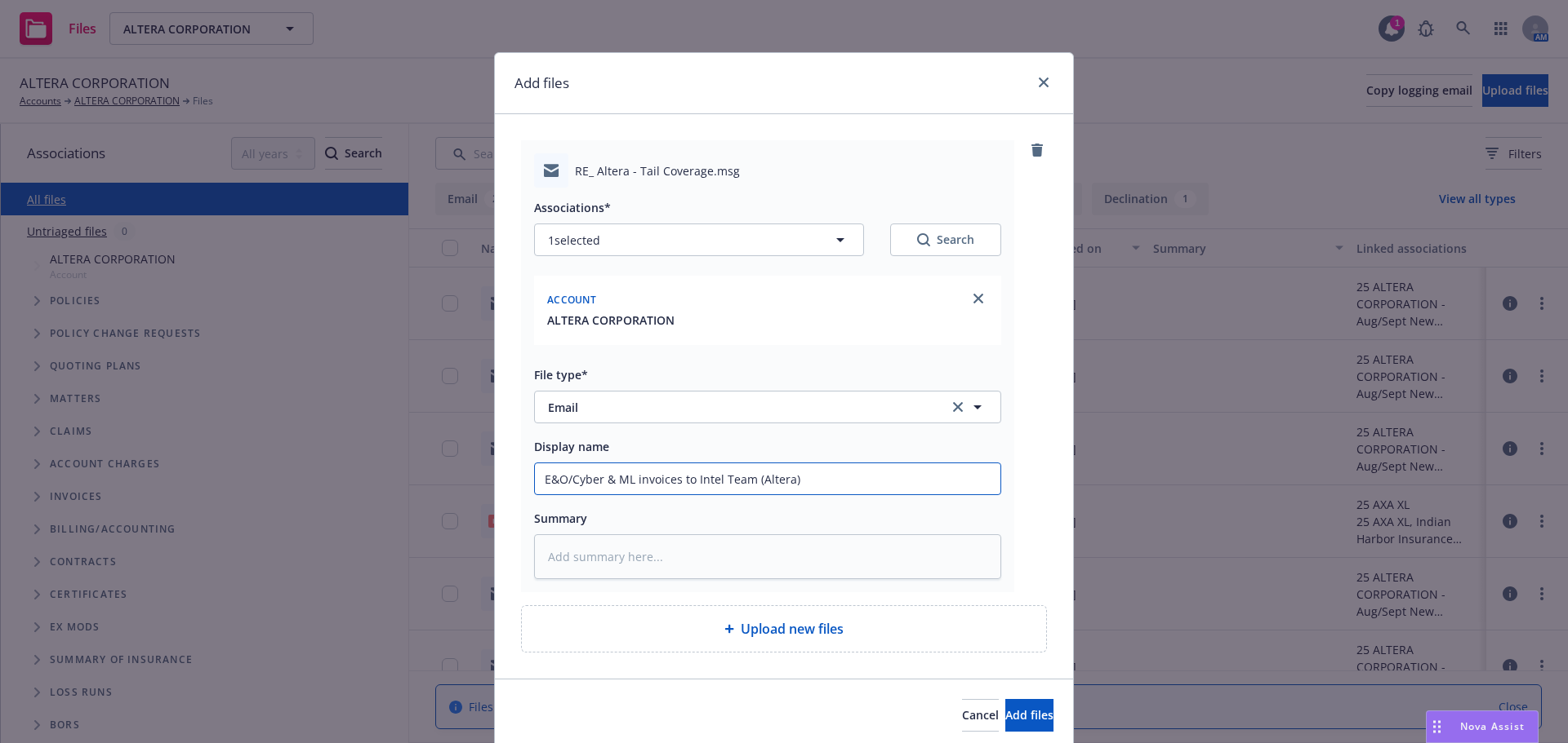
type textarea "x"
type input "E&O/Cyber & ML invoices to Intel Team (Altera)"
type textarea "x"
type input "E&O/Cyber & ML invoices to Intel Team (Altera) -"
type textarea "x"
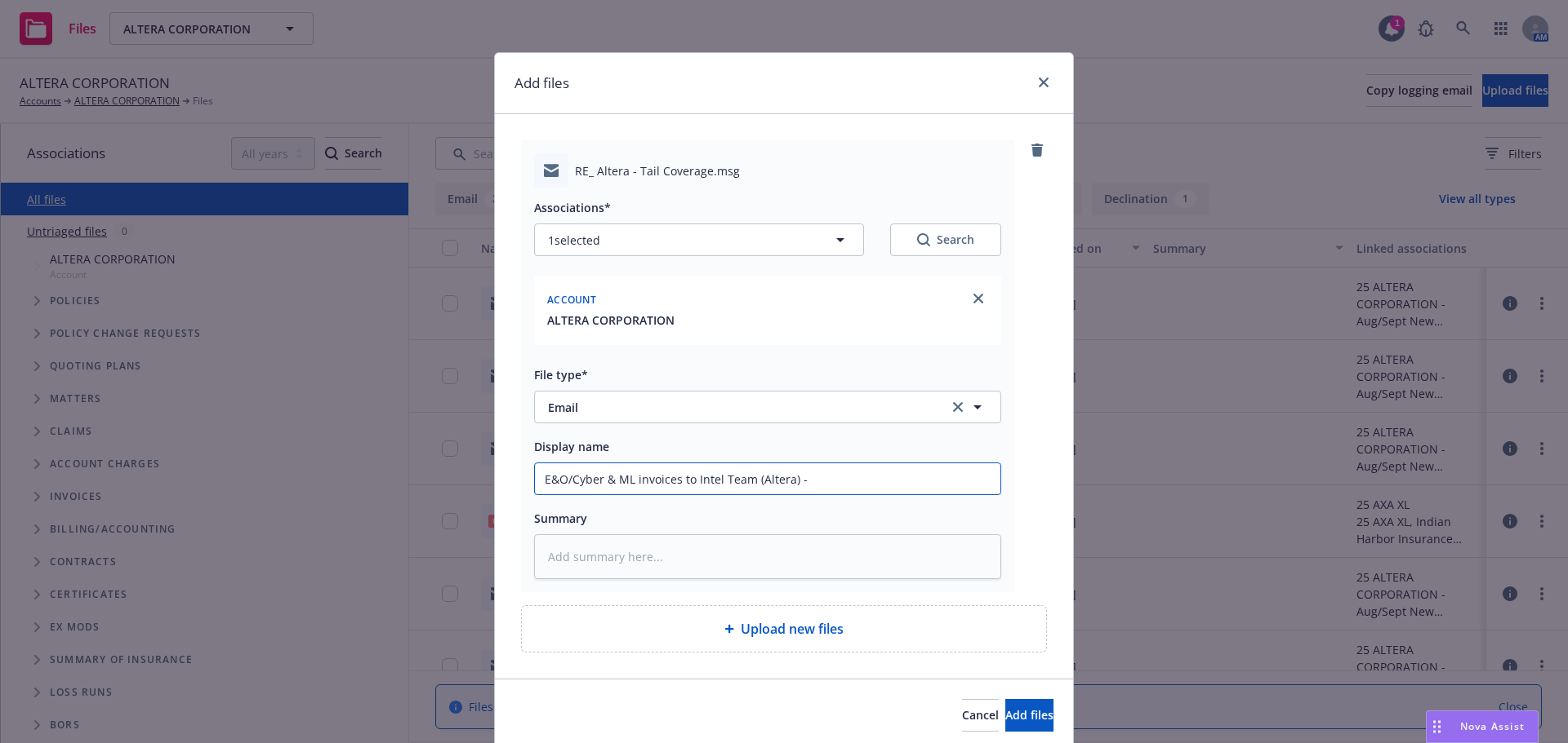
type input "E&O/Cyber & ML invoices to Intel Team (Altera) -"
type textarea "x"
type input "E&O/Cyber & ML invoices to Intel Team (Altera) - 9"
type textarea "x"
type input "E&O/Cyber & ML invoices to Intel Team (Altera) - 9."
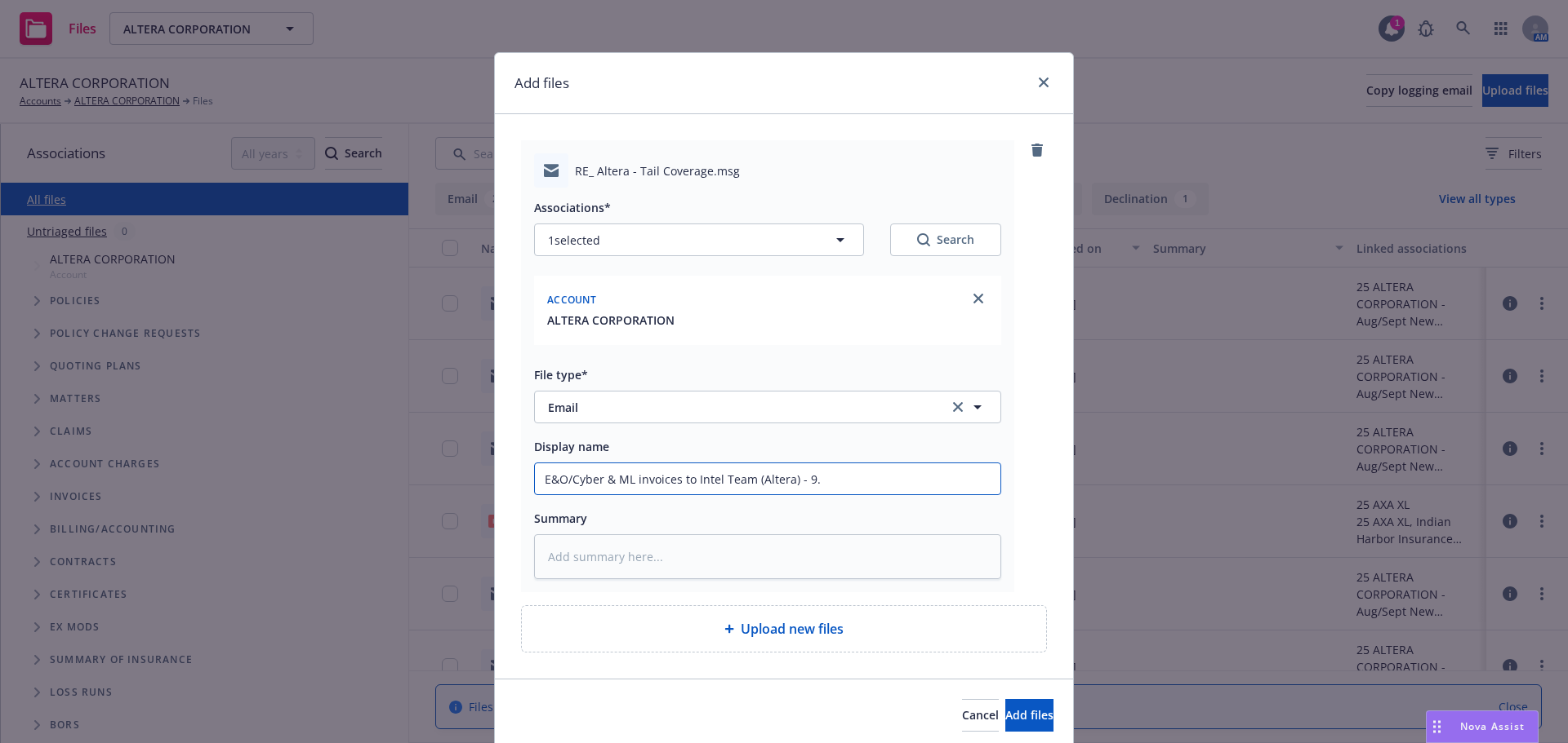
type textarea "x"
type input "E&O/Cyber & ML invoices to Intel Team (Altera) - 9.1"
type textarea "x"
type input "E&O/Cyber & ML invoices to Intel Team (Altera) - 9.10"
type textarea "x"
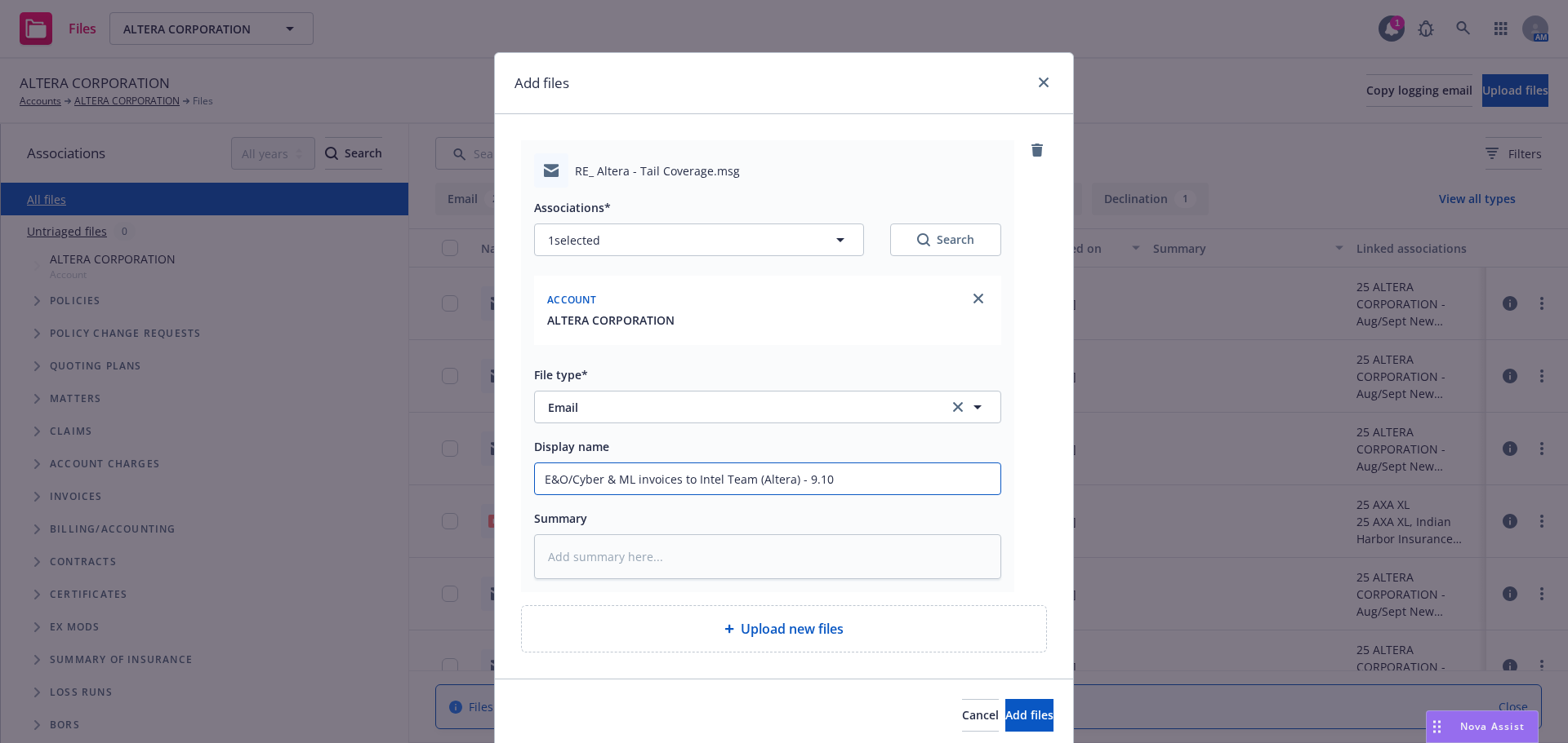
type input "E&O/Cyber & ML invoices to Intel Team (Altera) - 9.10."
type textarea "x"
type input "E&O/Cyber & ML invoices to Intel Team (Altera) - 9.10.2"
type textarea "x"
type input "E&O/Cyber & ML invoices to Intel Team (Altera) - 9.10.20"
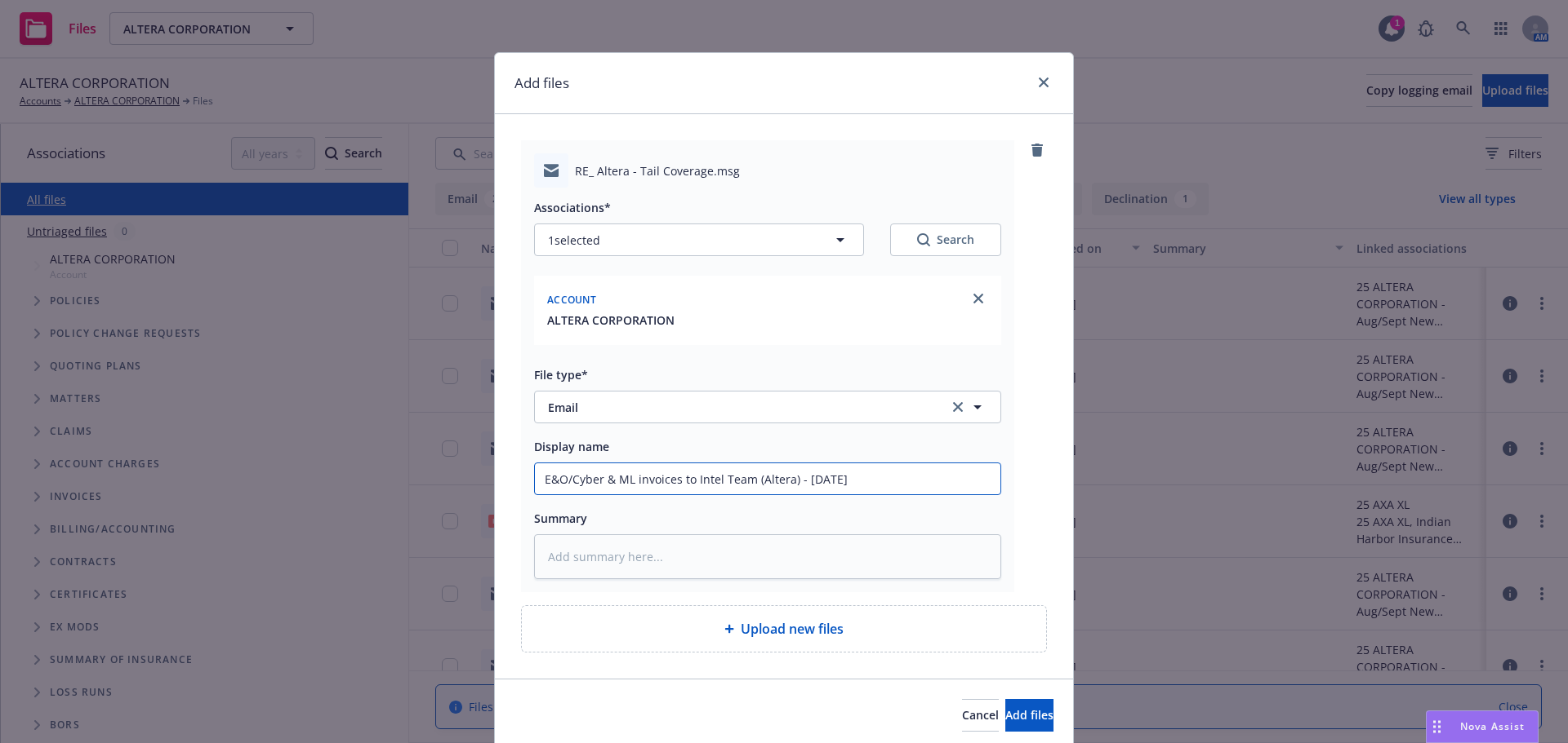
type textarea "x"
type input "E&O/Cyber & ML invoices to Intel Team (Altera) - 9.10.202"
type textarea "x"
type input "E&O/Cyber & ML invoices to Intel Team (Altera) - 9.10.2025"
click at [1005, 699] on button "Add files" at bounding box center [1029, 715] width 48 height 33
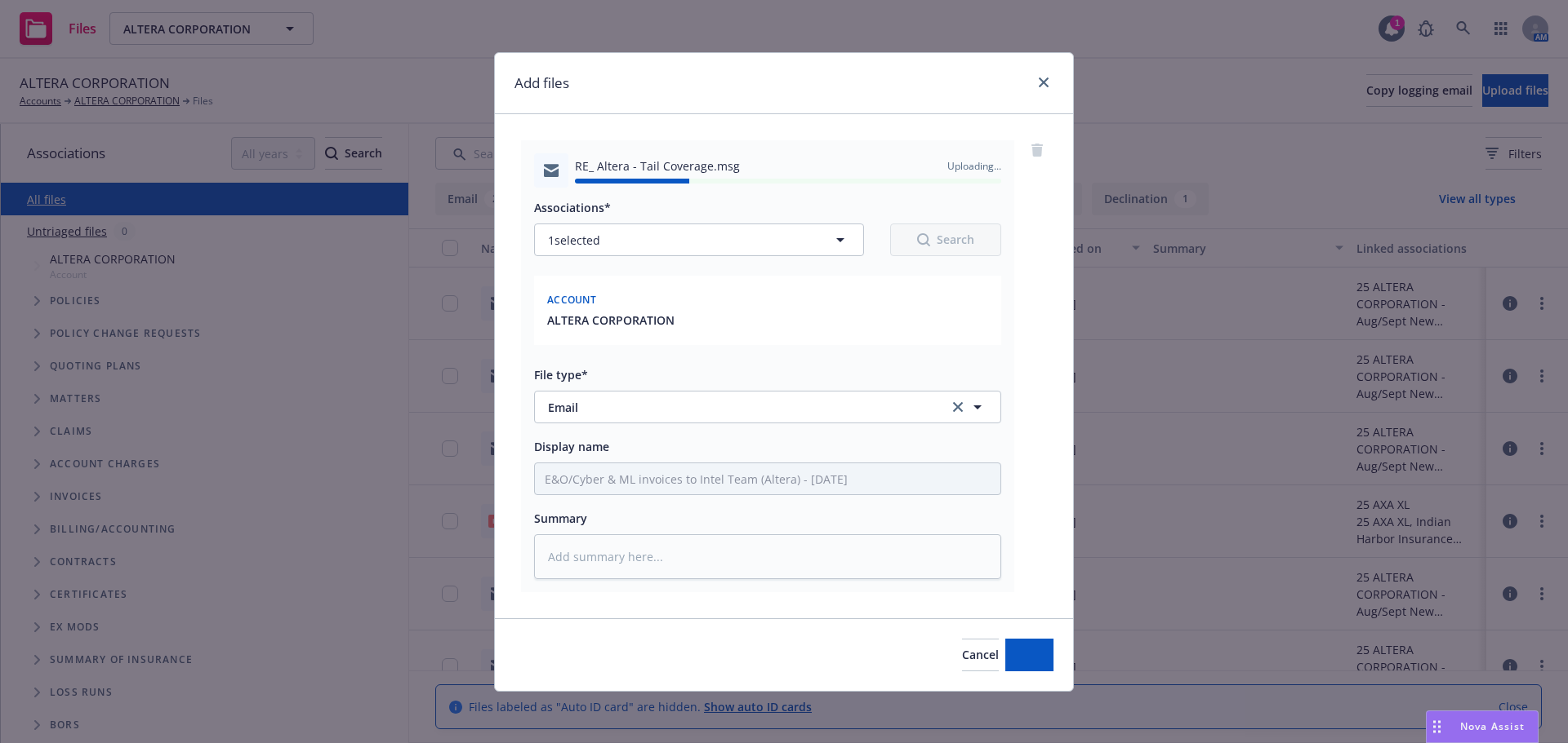
type textarea "x"
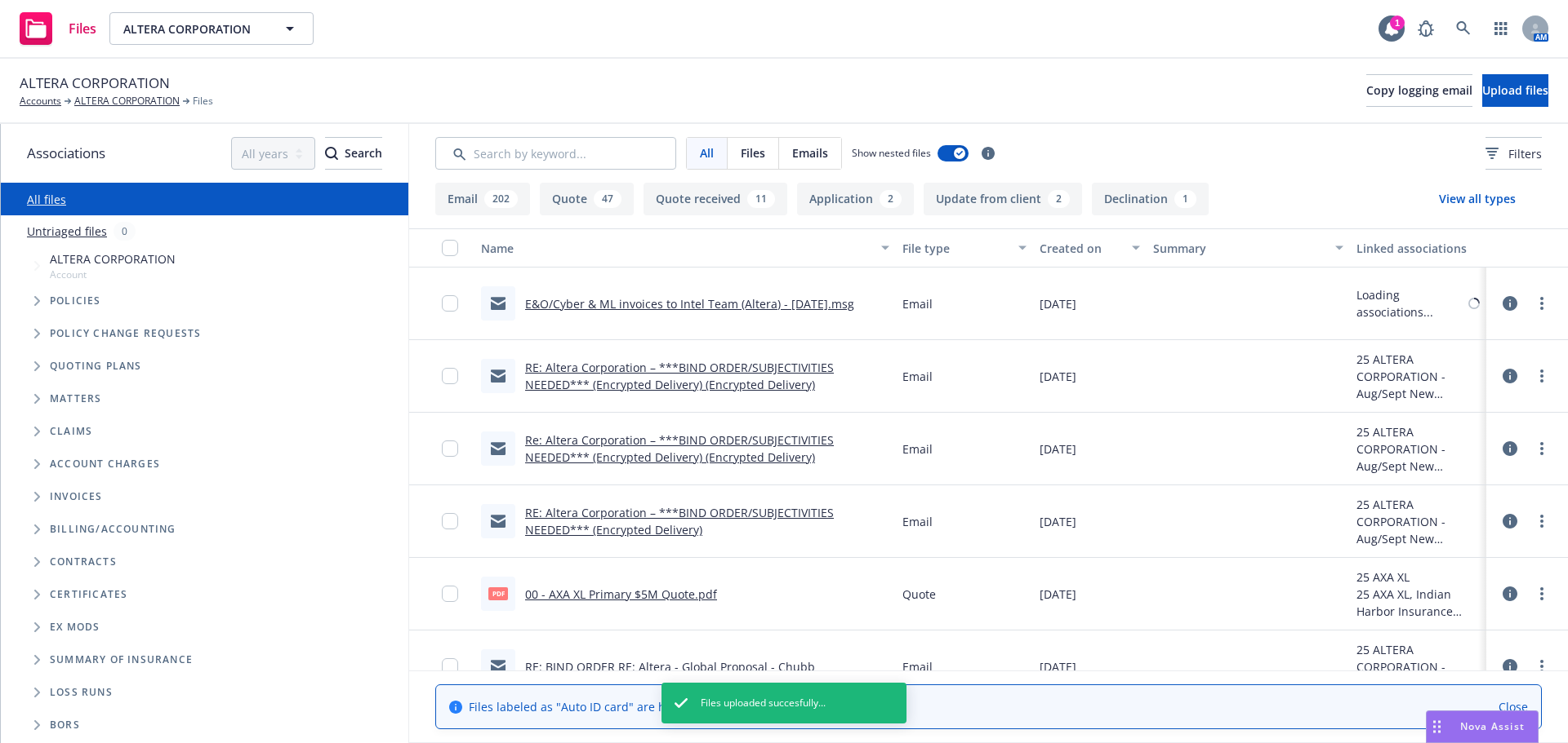
click at [729, 372] on link "RE: Altera Corporation – ***BIND ORDER/SUBJECTIVITIES NEEDED*** (Encrypted Deli…" at bounding box center [679, 376] width 308 height 33
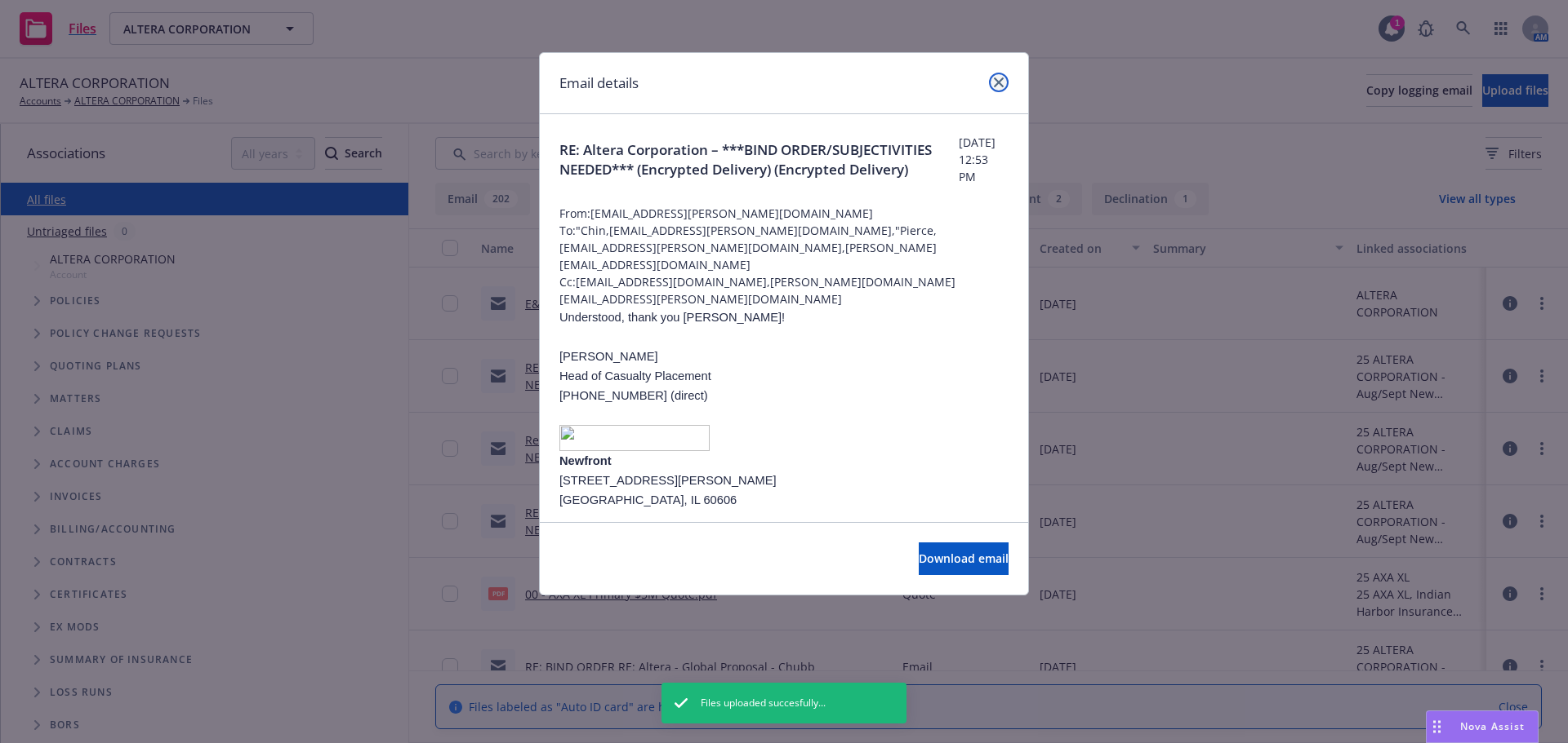
click at [1002, 91] on link "close" at bounding box center [999, 82] width 19 height 19
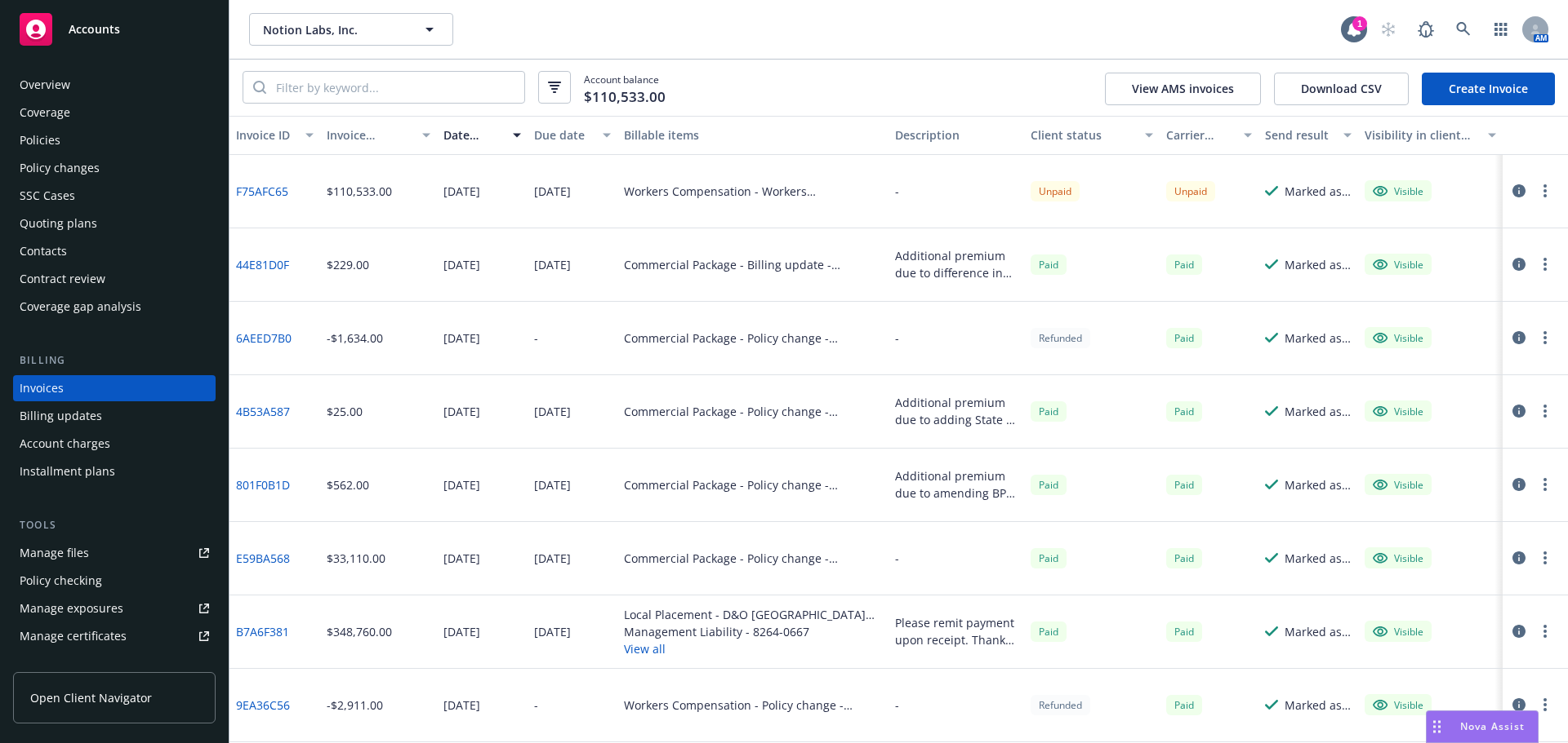
drag, startPoint x: 0, startPoint y: 0, endPoint x: 91, endPoint y: 38, distance: 98.6
click at [91, 38] on div "Accounts" at bounding box center [114, 29] width 189 height 33
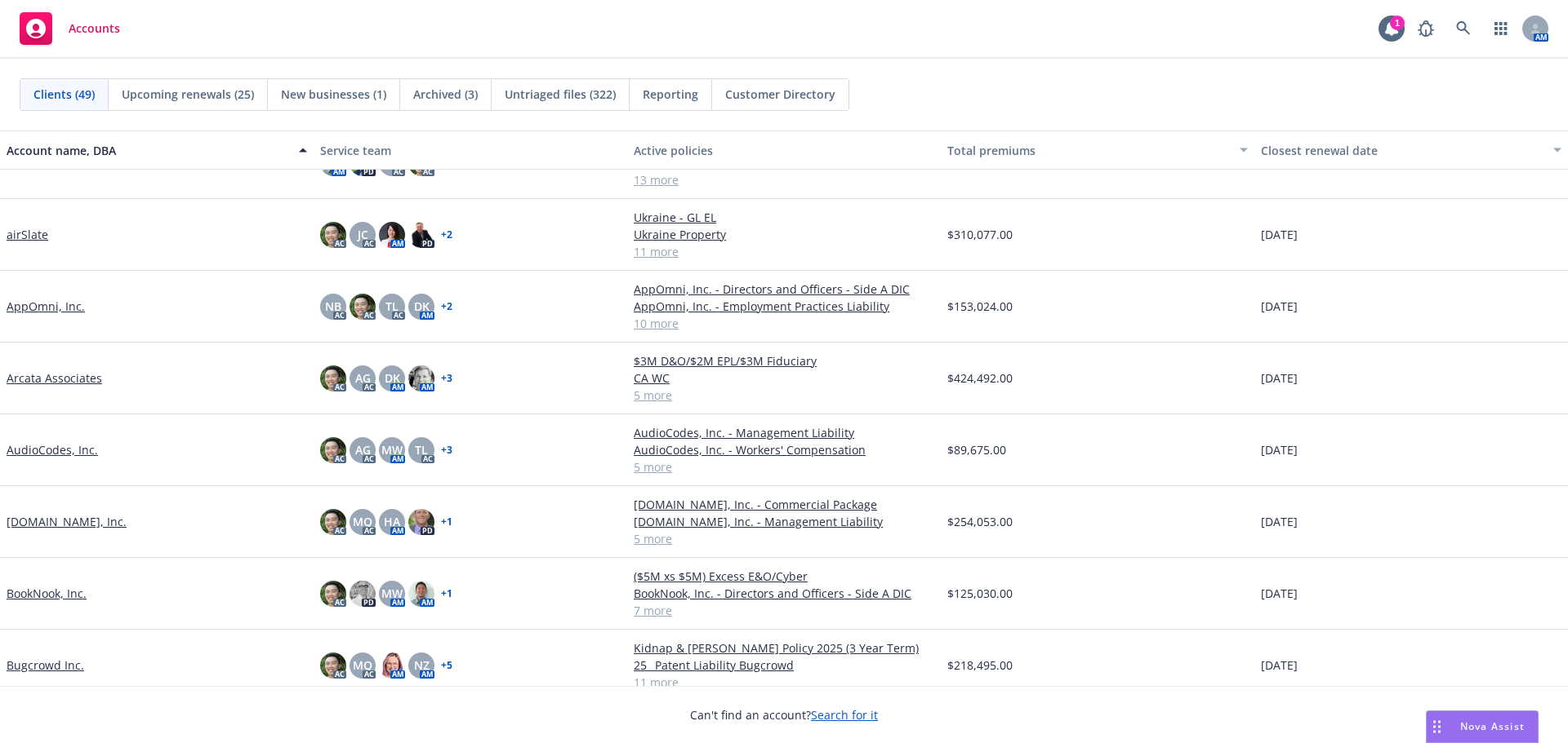
scroll to position [163, 0]
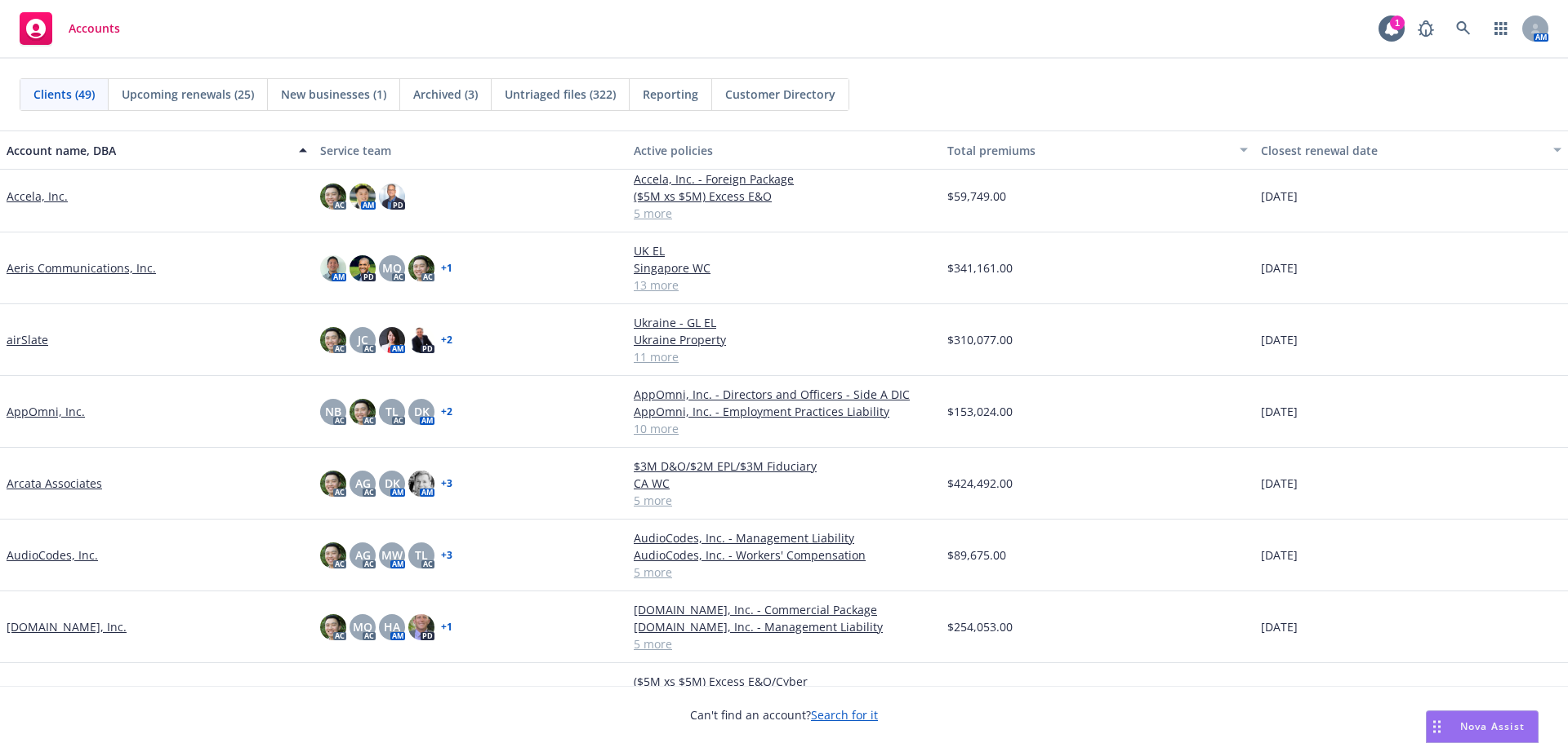
click at [101, 260] on link "Aeris Communications, Inc." at bounding box center [81, 268] width 150 height 17
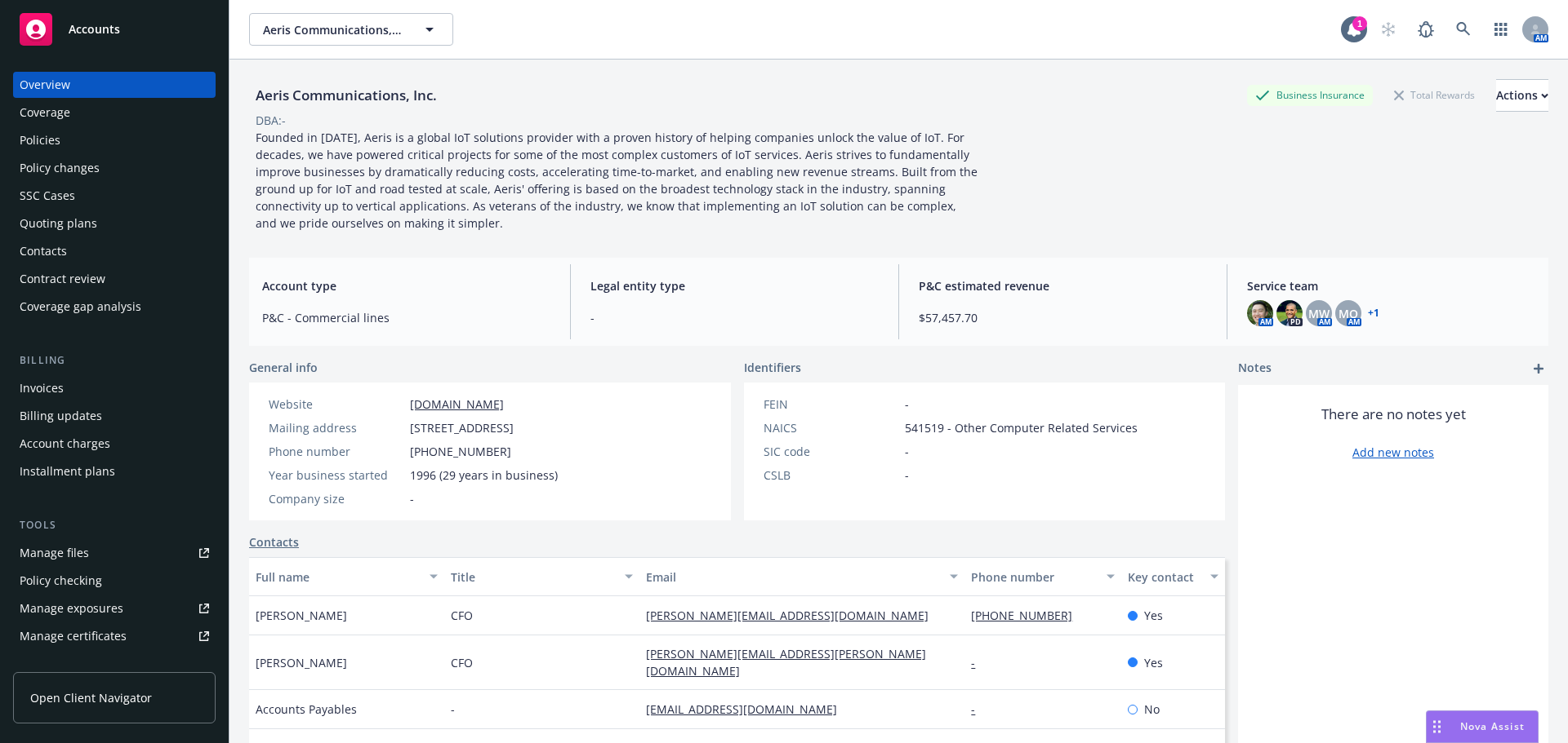
click at [351, 276] on div "Account type P&C - Commercial lines" at bounding box center [406, 301] width 314 height 75
